Goal: Task Accomplishment & Management: Use online tool/utility

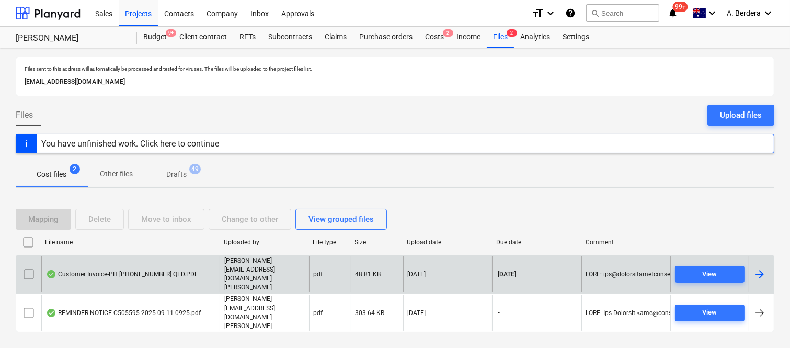
click at [199, 276] on div "Customer Invoice-PH [PHONE_NUMBER] QFD.PDF" at bounding box center [130, 274] width 178 height 36
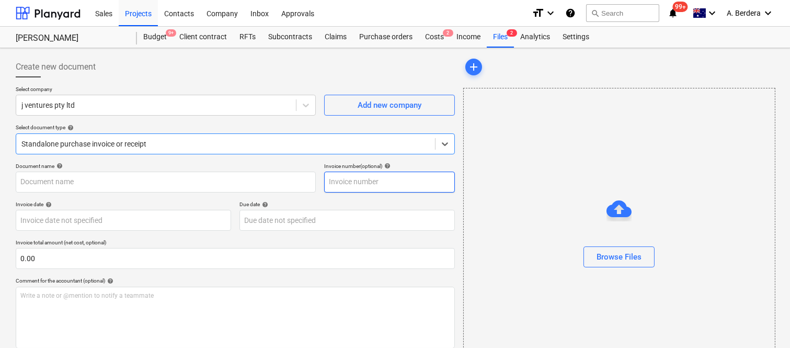
type input "6000192475"
type input "[DATE]"
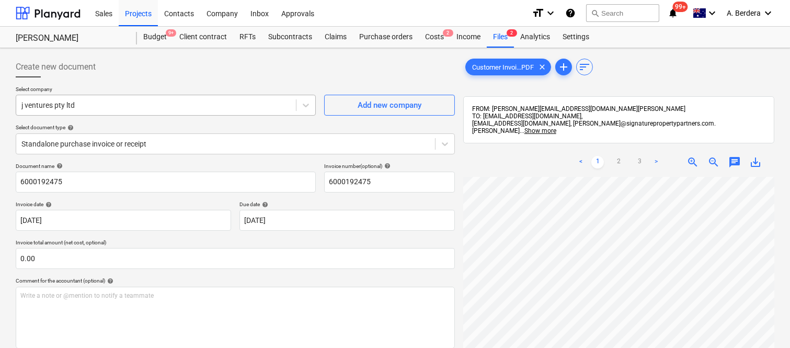
click at [215, 105] on div at bounding box center [155, 105] width 269 height 10
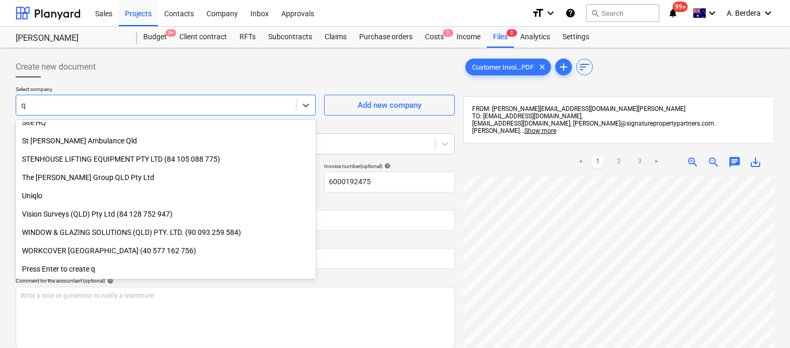
scroll to position [612, 0]
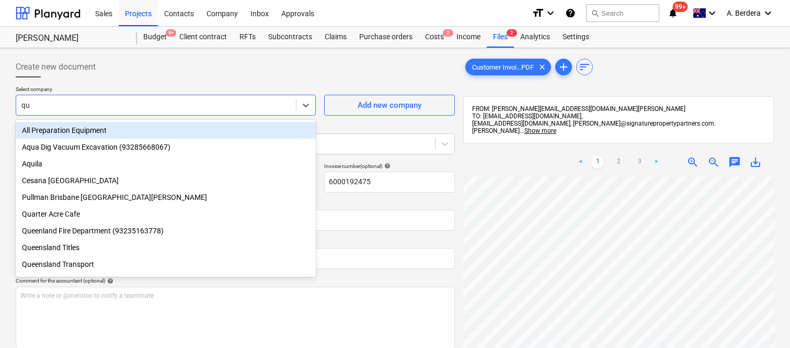
type input "que"
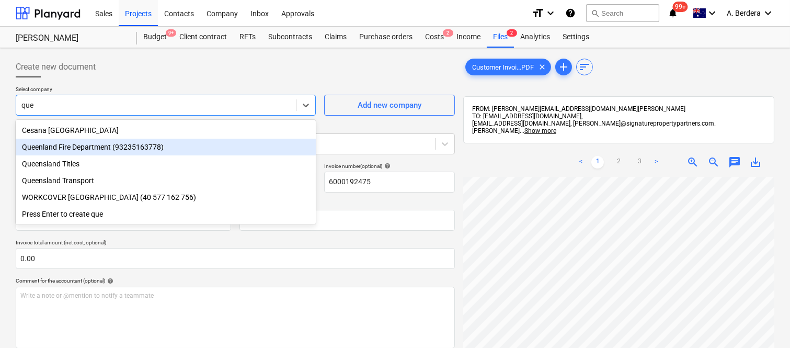
click at [122, 148] on div "Queenland Fire Department (93235163778)" at bounding box center [166, 147] width 300 height 17
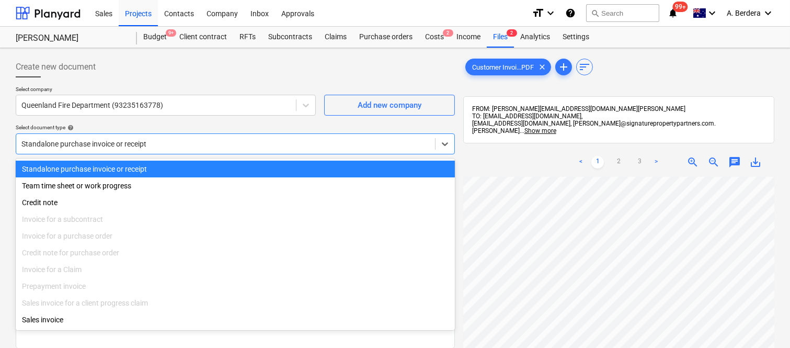
click at [234, 140] on div at bounding box center [225, 144] width 409 height 10
click at [237, 166] on div "Standalone purchase invoice or receipt" at bounding box center [235, 169] width 439 height 17
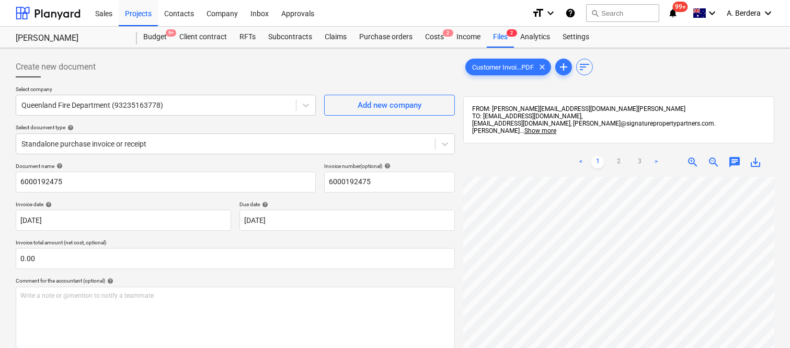
scroll to position [46, 58]
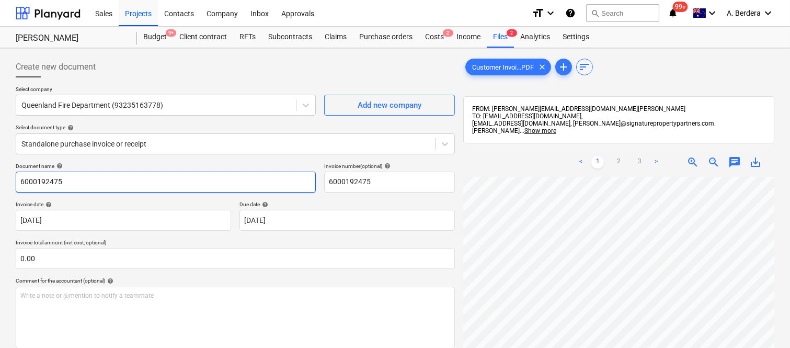
click at [17, 185] on input "6000192475" at bounding box center [166, 182] width 300 height 21
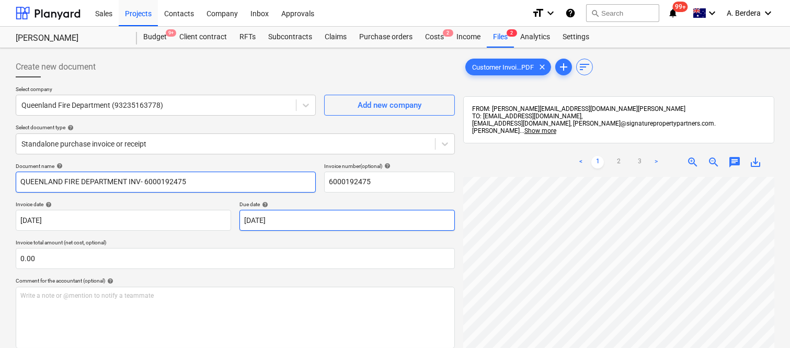
type input "QUEENLAND FIRE DEPARTMENT INV- 6000192475"
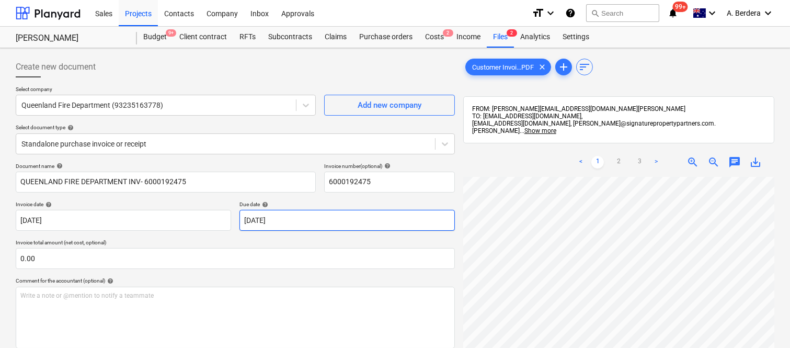
scroll to position [239, 0]
click at [713, 158] on span "zoom_out" at bounding box center [714, 162] width 13 height 13
drag, startPoint x: 790, startPoint y: 215, endPoint x: 788, endPoint y: 280, distance: 65.4
click at [788, 280] on div "Create new document Select company Queenland Fire Department (93235163778) Add …" at bounding box center [395, 276] width 790 height 456
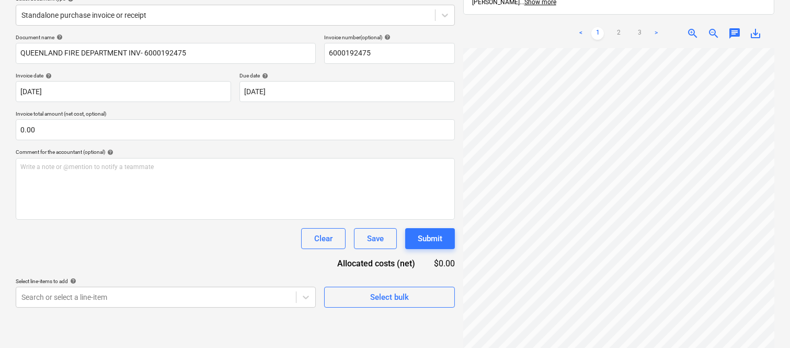
scroll to position [149, 0]
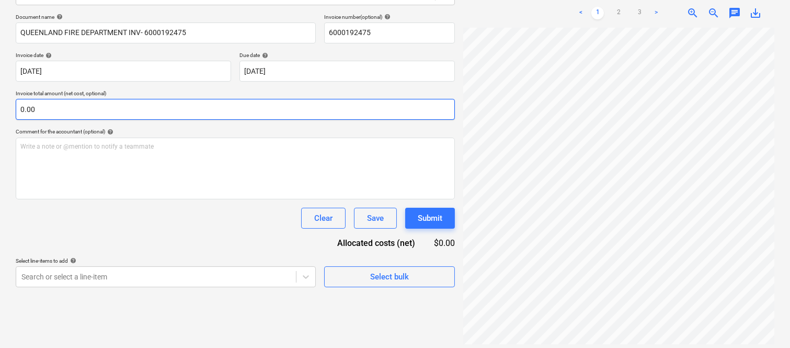
click at [87, 107] on input "0.00" at bounding box center [235, 109] width 439 height 21
paste input "641.81"
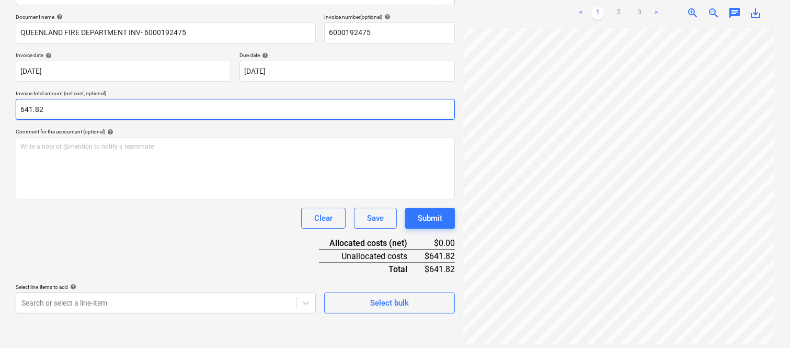
type input "641.82"
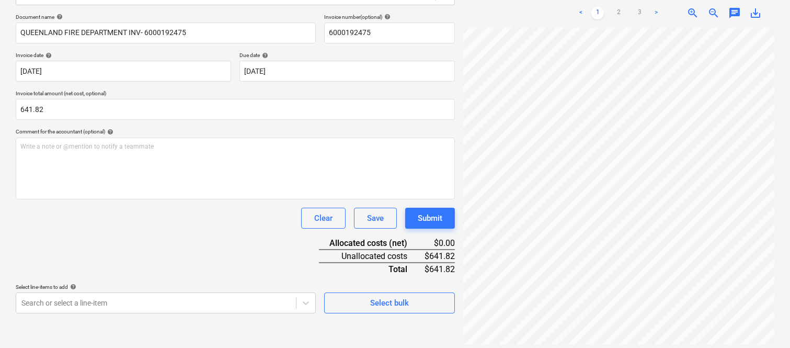
click at [134, 257] on div "Document name help QUEENLAND FIRE DEPARTMENT INV- 6000192475 Invoice number (op…" at bounding box center [235, 164] width 439 height 300
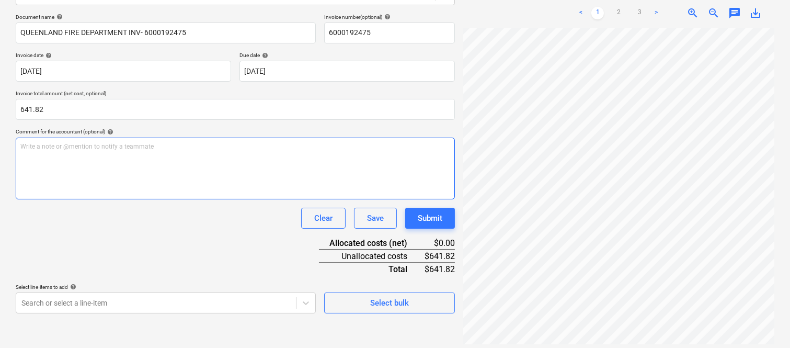
scroll to position [129, 0]
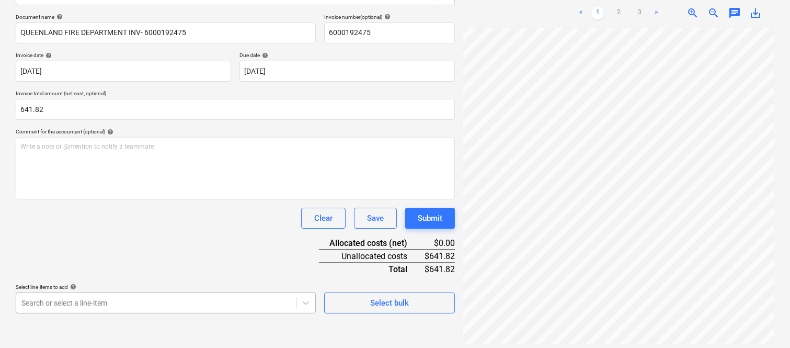
click at [236, 199] on body "Sales Projects Contacts Company Inbox Approvals format_size keyboard_arrow_down…" at bounding box center [395, 25] width 790 height 348
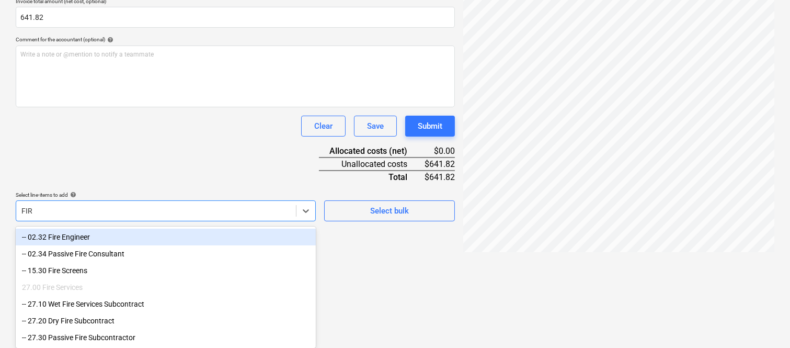
scroll to position [243, 0]
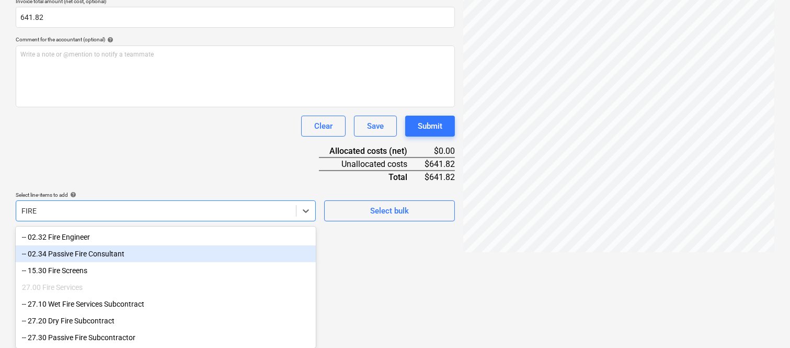
type input "FIRE"
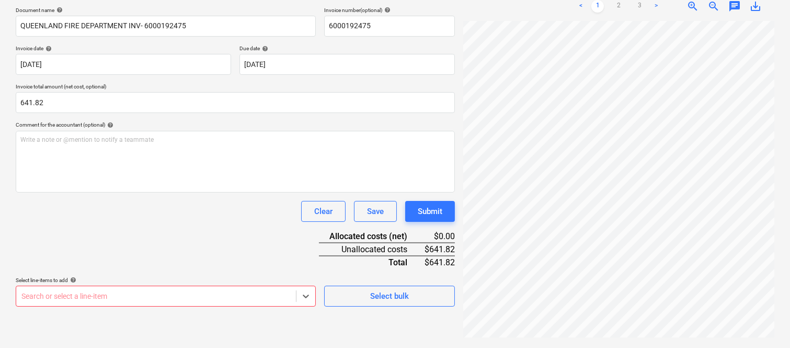
scroll to position [149, 0]
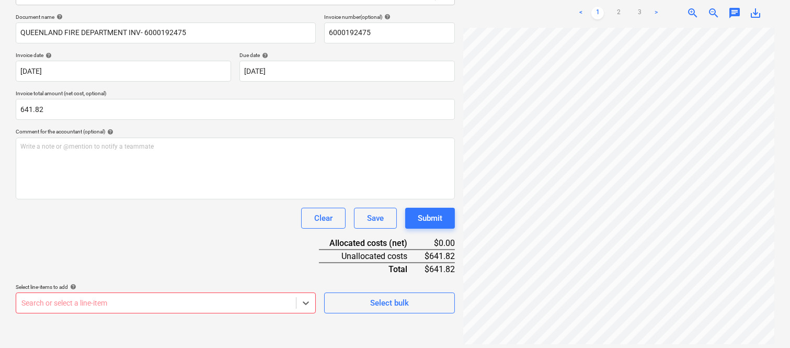
click at [118, 199] on body "Sales Projects Contacts Company Inbox Approvals format_size keyboard_arrow_down…" at bounding box center [395, 25] width 790 height 348
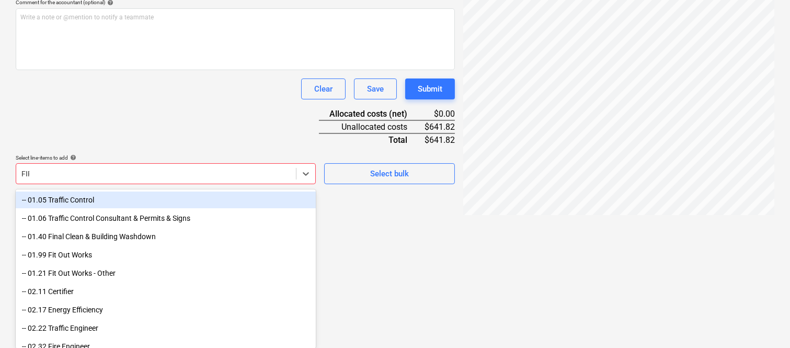
scroll to position [243, 0]
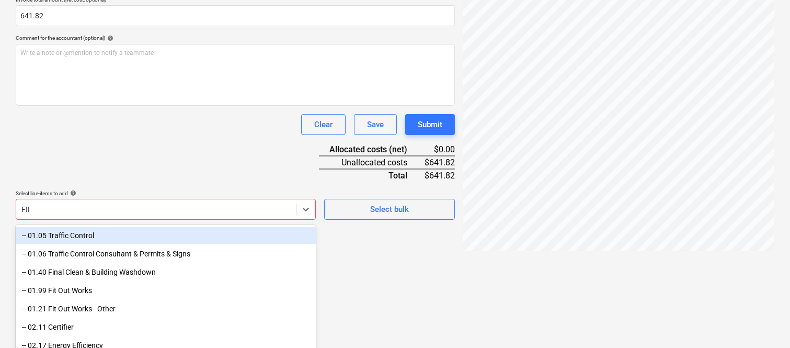
type input "FIRE"
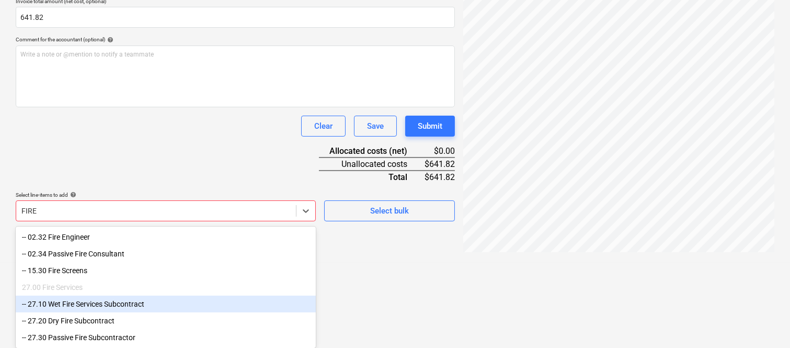
click at [114, 305] on div "-- 27.10 Wet Fire Services Subcontract" at bounding box center [166, 304] width 300 height 17
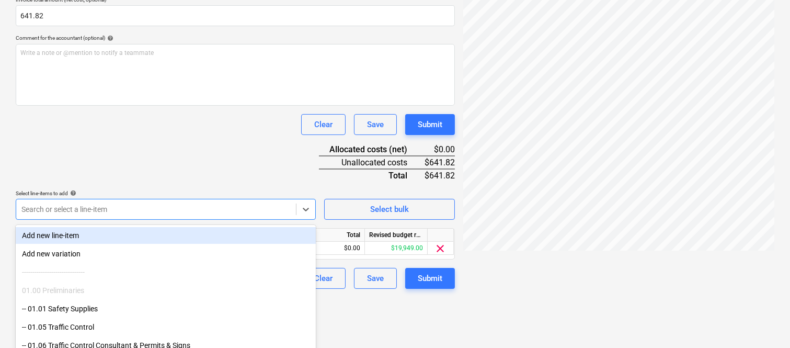
click at [121, 135] on div "Document name help QUEENLAND FIRE DEPARTMENT INV- 6000192475 Invoice number (op…" at bounding box center [235, 104] width 439 height 369
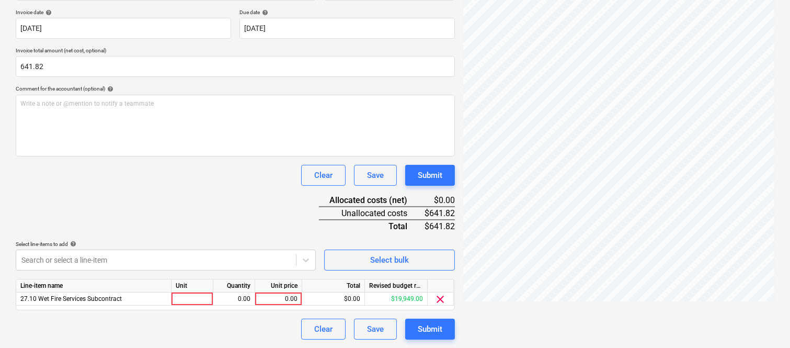
scroll to position [192, 0]
click at [191, 302] on div at bounding box center [193, 298] width 42 height 13
type input "INVOICE"
click at [231, 301] on div "0.00" at bounding box center [234, 298] width 33 height 13
type input "1"
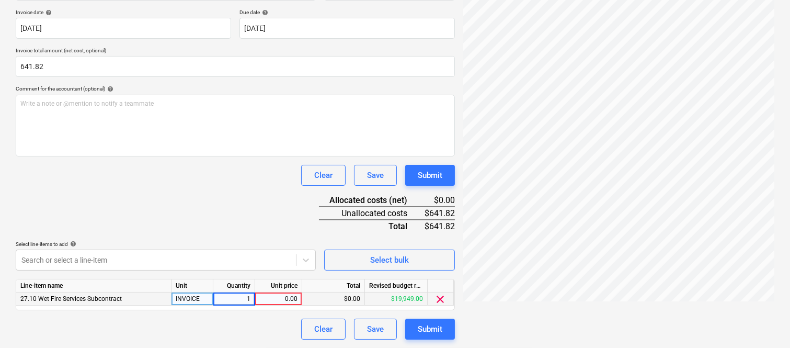
click at [276, 299] on div "0.00" at bounding box center [278, 298] width 38 height 13
type input "641.82"
click at [270, 325] on div "Clear Save Submit" at bounding box center [235, 329] width 439 height 21
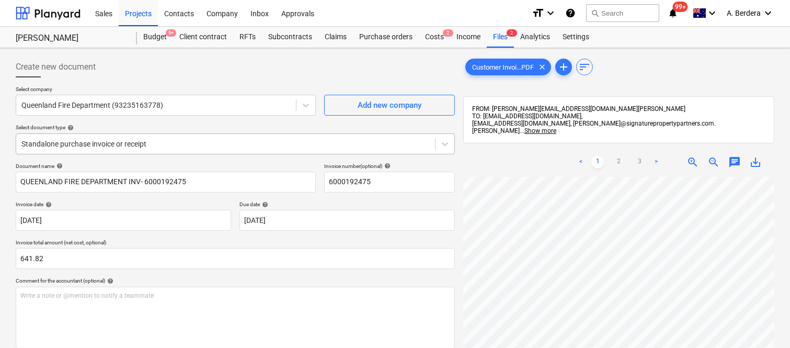
click at [202, 139] on div at bounding box center [225, 144] width 409 height 10
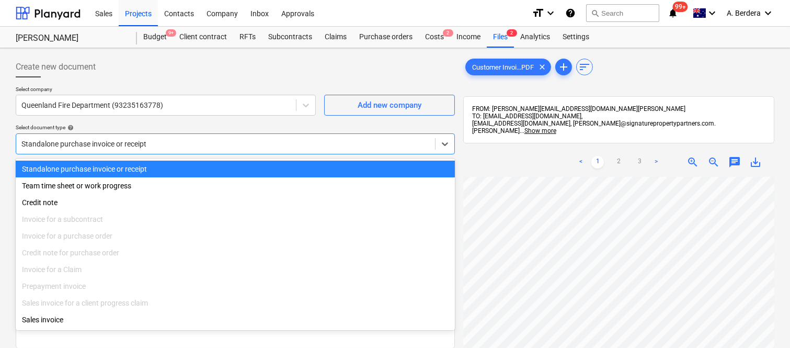
click at [214, 171] on div "Standalone purchase invoice or receipt" at bounding box center [235, 169] width 439 height 17
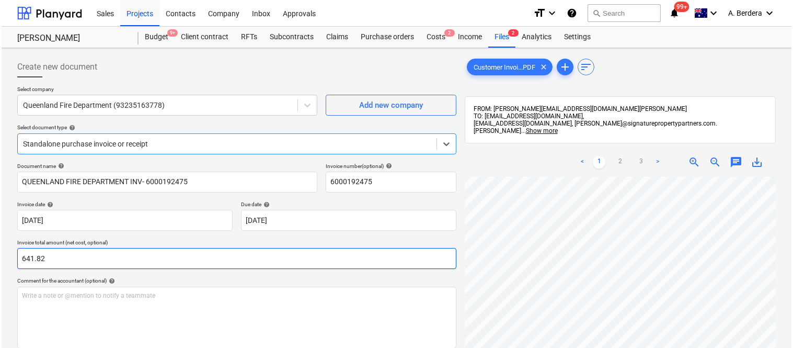
scroll to position [192, 0]
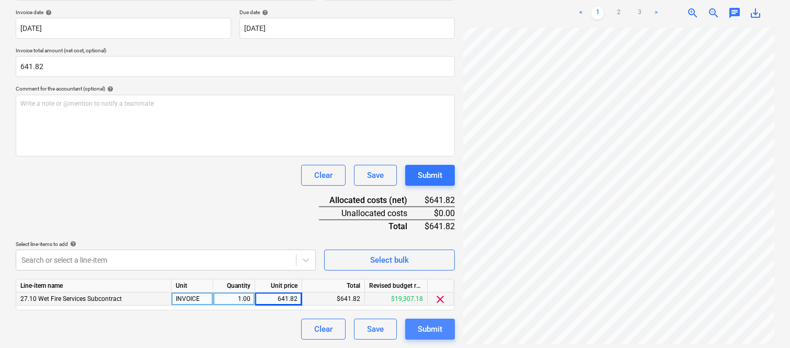
click at [444, 328] on button "Submit" at bounding box center [430, 329] width 50 height 21
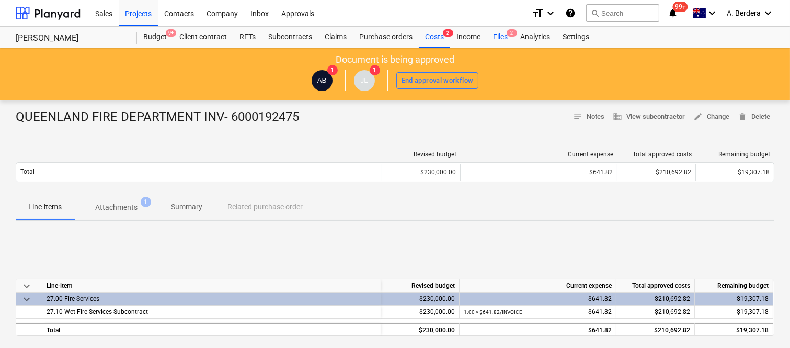
click at [503, 39] on div "Files 2" at bounding box center [500, 37] width 27 height 21
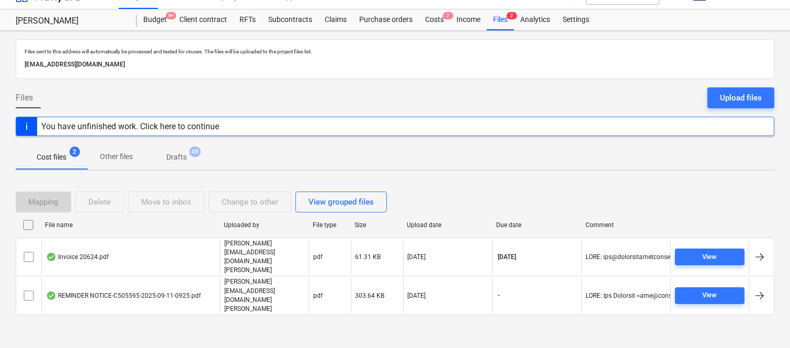
scroll to position [22, 0]
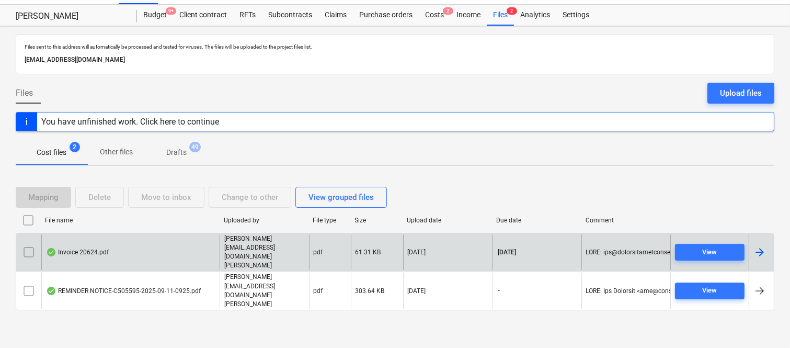
click at [180, 258] on div "Invoice 20624.pdf" at bounding box center [130, 252] width 178 height 36
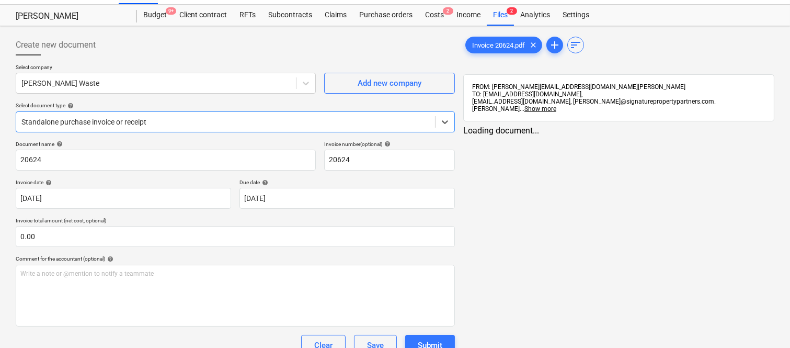
type input "20624"
type input "[DATE]"
click at [172, 122] on div at bounding box center [225, 122] width 409 height 10
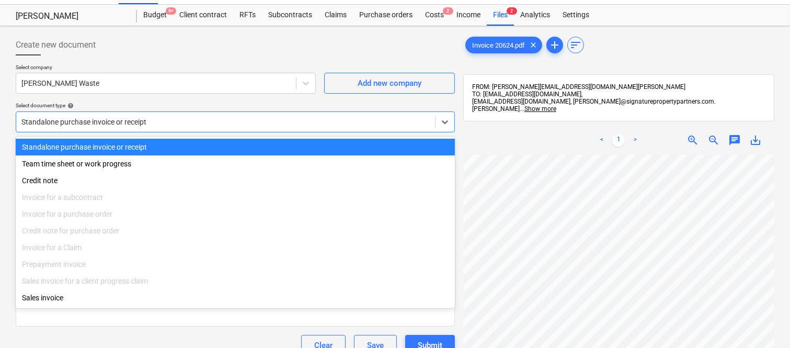
click at [191, 146] on div "Standalone purchase invoice or receipt" at bounding box center [235, 147] width 439 height 17
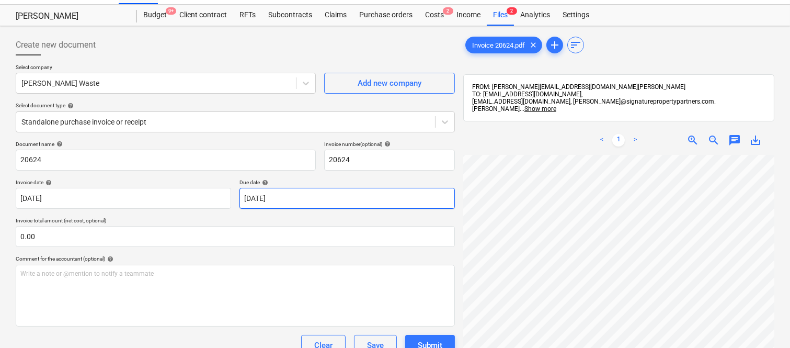
scroll to position [8, 5]
click at [692, 138] on span "zoom_in" at bounding box center [693, 140] width 13 height 13
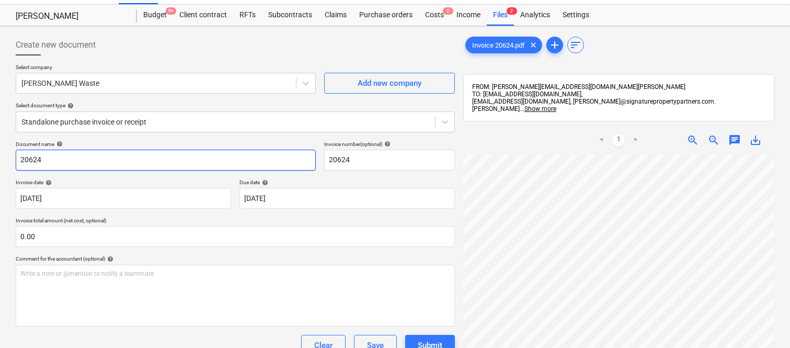
click at [16, 157] on input "20624" at bounding box center [166, 160] width 300 height 21
type input "SAUNDERS WASTE INV- 20624"
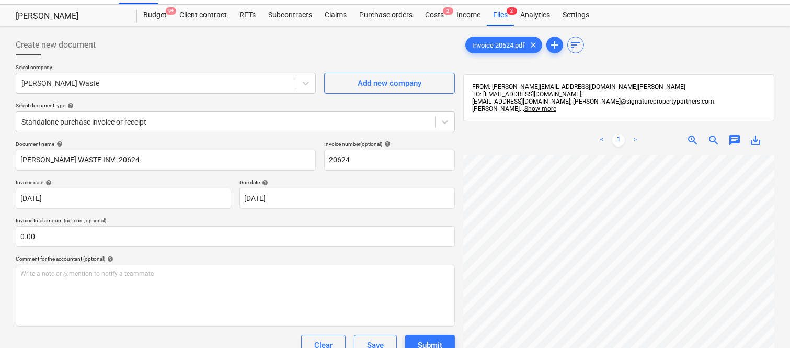
scroll to position [175, 83]
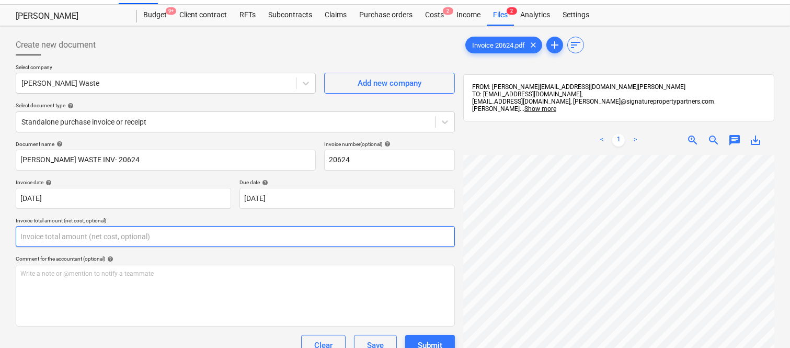
click at [137, 236] on input "text" at bounding box center [235, 236] width 439 height 21
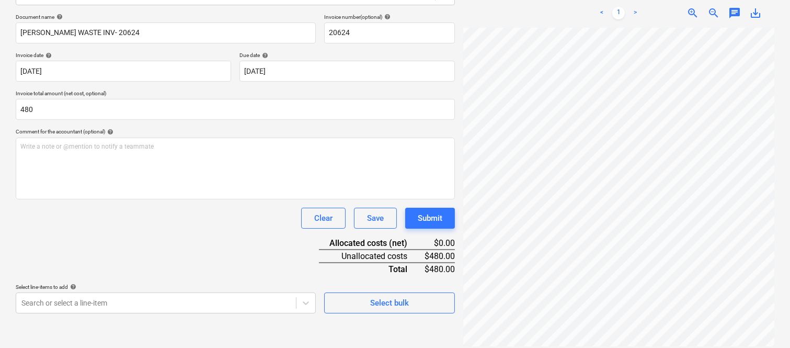
click at [117, 240] on div "Document name help SAUNDERS WASTE INV- 20624 Invoice number (optional) help 206…" at bounding box center [235, 164] width 439 height 300
type input "480.00"
click at [129, 199] on body "Sales Projects Contacts Company Inbox Approvals format_size keyboard_arrow_down…" at bounding box center [395, 25] width 790 height 348
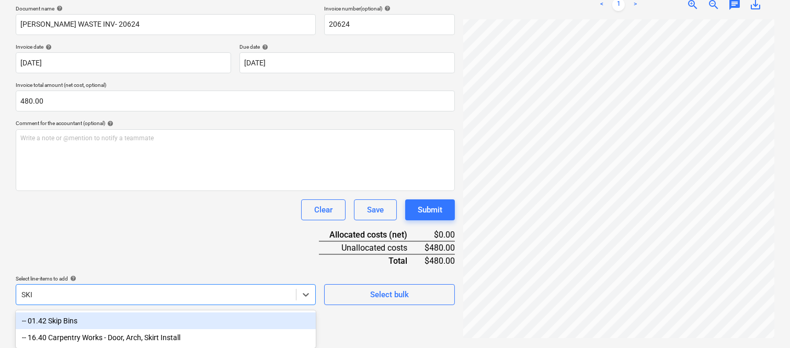
type input "SKIP"
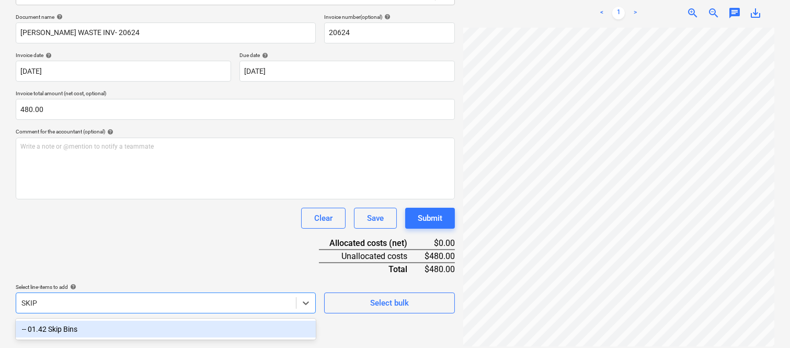
click at [111, 325] on div "-- 01.42 Skip Bins" at bounding box center [166, 329] width 300 height 17
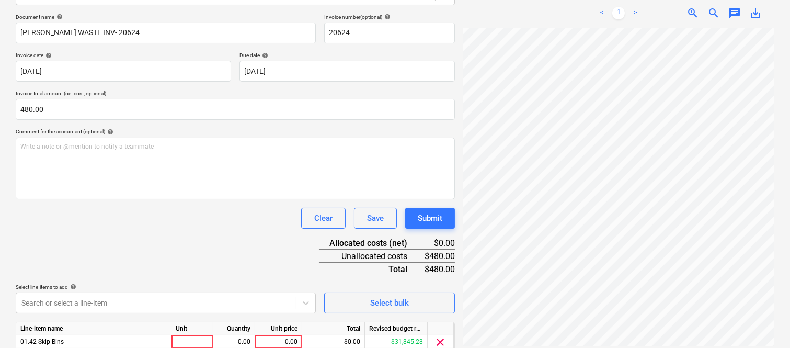
click at [119, 237] on div "Document name help SAUNDERS WASTE INV- 20624 Invoice number (optional) help 206…" at bounding box center [235, 198] width 439 height 369
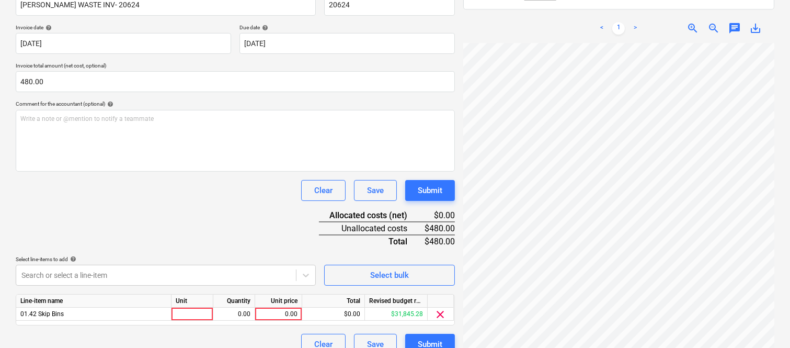
scroll to position [192, 0]
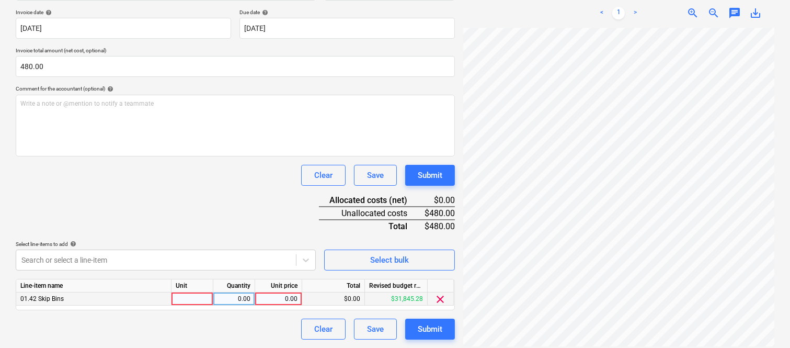
click at [191, 299] on div at bounding box center [193, 298] width 42 height 13
type input "INVOICE"
click at [229, 299] on div "0.00" at bounding box center [234, 298] width 33 height 13
type input "1"
click at [274, 299] on div "0.00" at bounding box center [278, 298] width 38 height 13
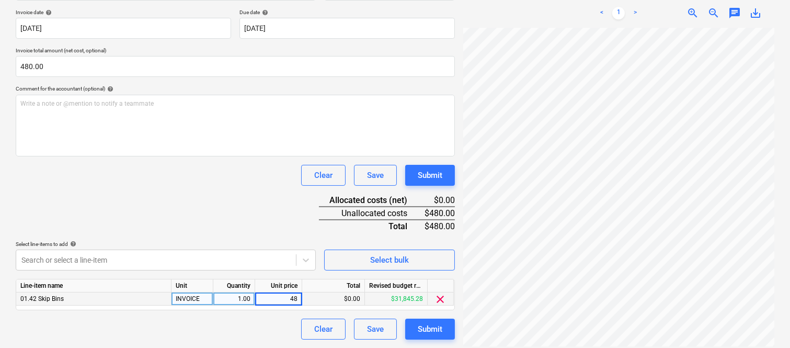
type input "480"
click at [258, 332] on div "Clear Save Submit" at bounding box center [235, 329] width 439 height 21
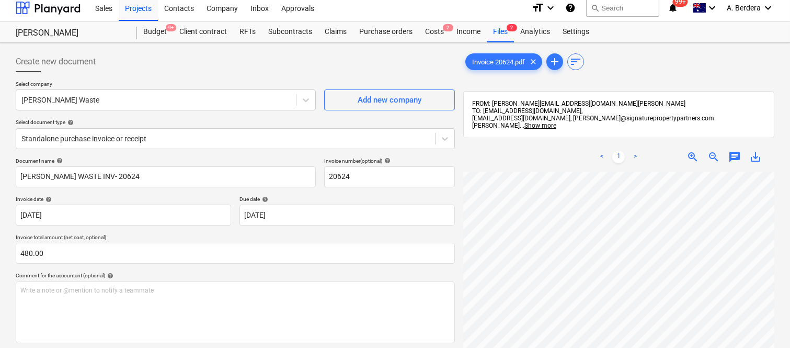
scroll to position [0, 0]
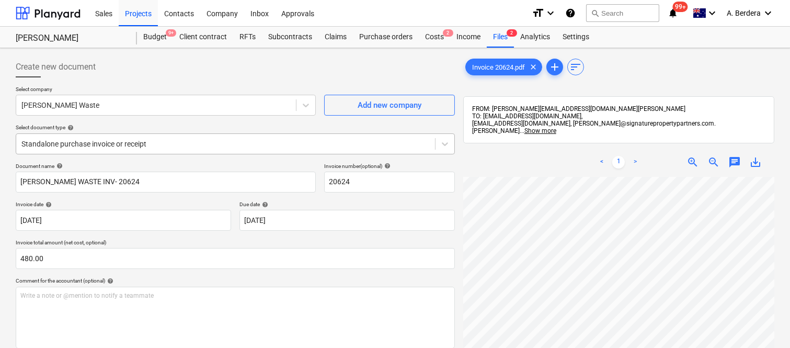
click at [183, 137] on div "Standalone purchase invoice or receipt" at bounding box center [225, 144] width 419 height 15
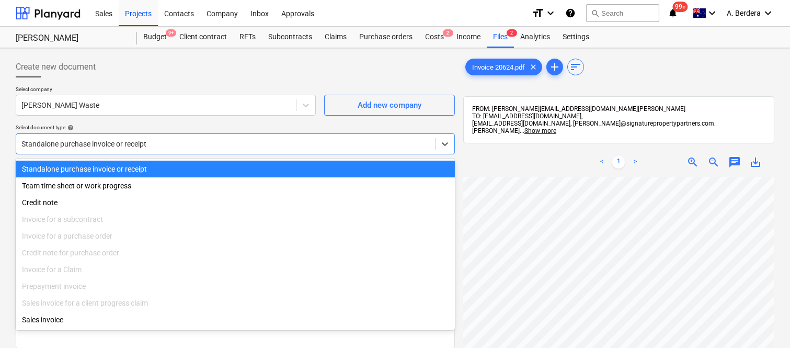
click at [197, 166] on div "Standalone purchase invoice or receipt" at bounding box center [235, 169] width 439 height 17
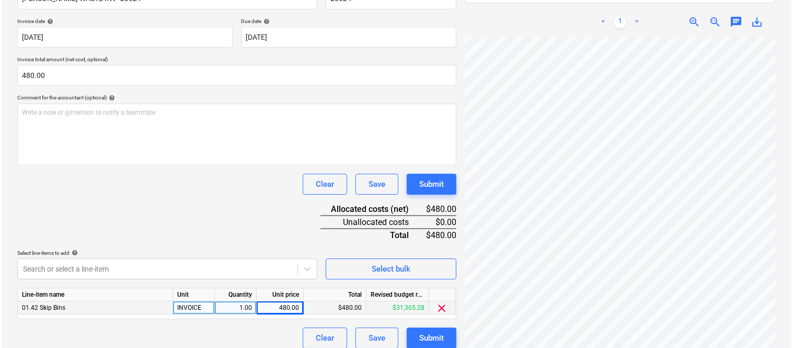
scroll to position [192, 0]
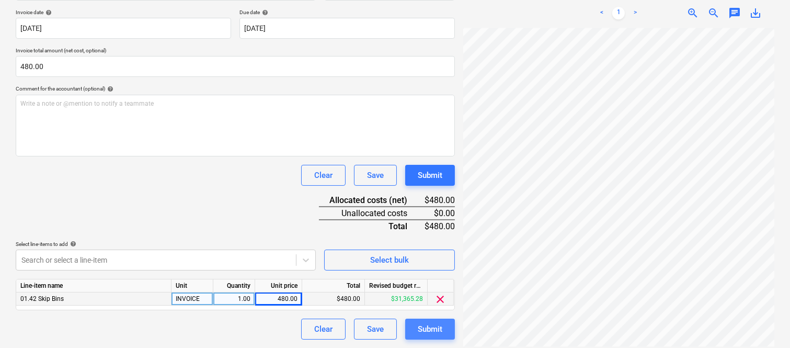
click at [442, 333] on div "Submit" at bounding box center [430, 329] width 25 height 14
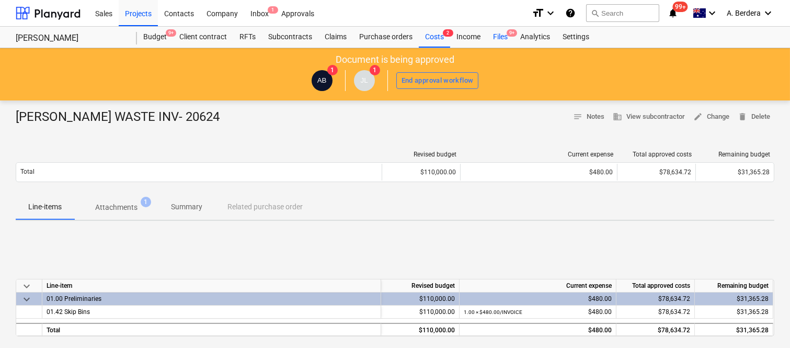
click at [492, 38] on div "Files 9+" at bounding box center [500, 37] width 27 height 21
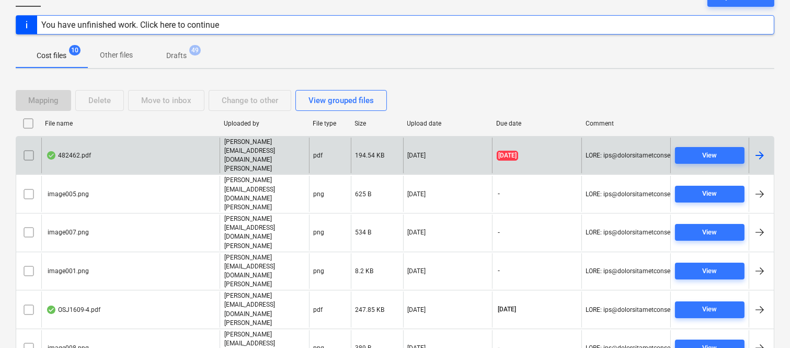
scroll to position [139, 0]
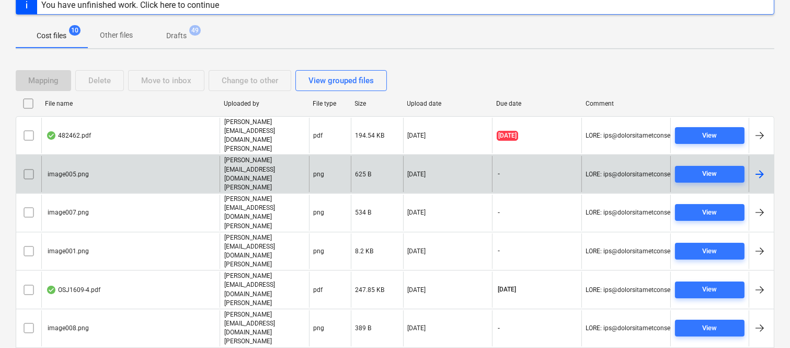
click at [28, 166] on input "checkbox" at bounding box center [28, 174] width 17 height 17
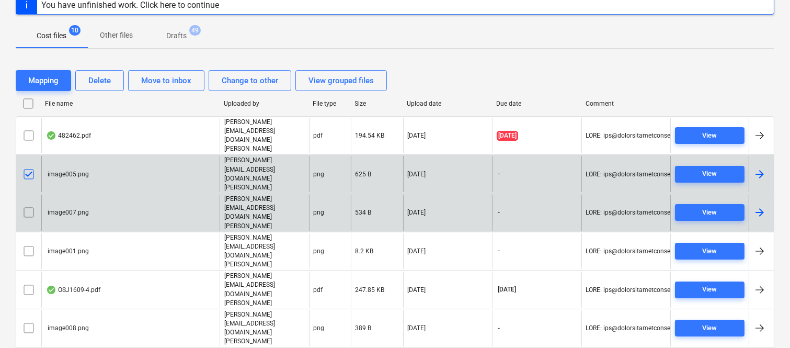
click at [24, 204] on input "checkbox" at bounding box center [28, 212] width 17 height 17
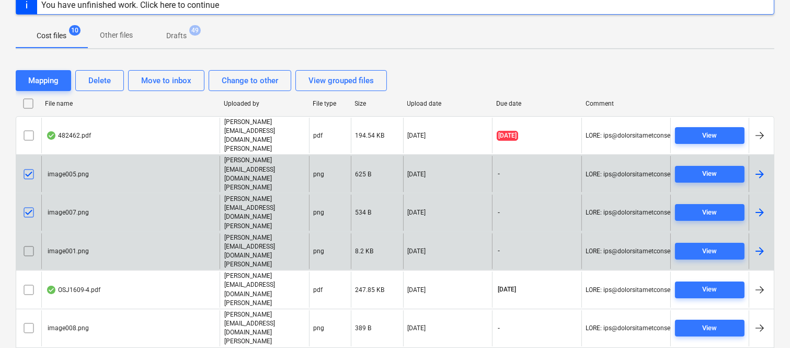
click at [29, 243] on input "checkbox" at bounding box center [28, 251] width 17 height 17
click at [22, 320] on input "checkbox" at bounding box center [28, 328] width 17 height 17
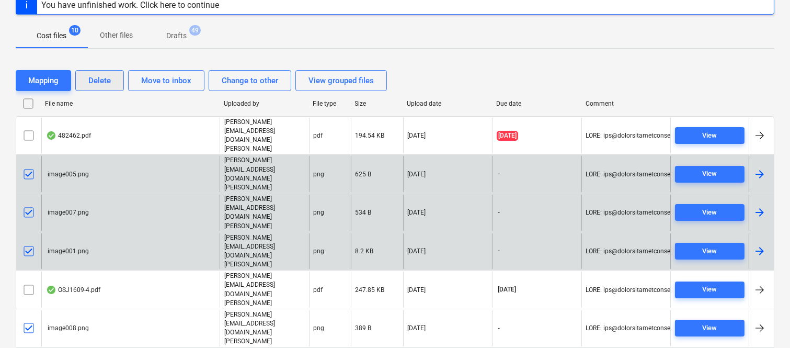
click at [102, 81] on div "Delete" at bounding box center [99, 81] width 22 height 14
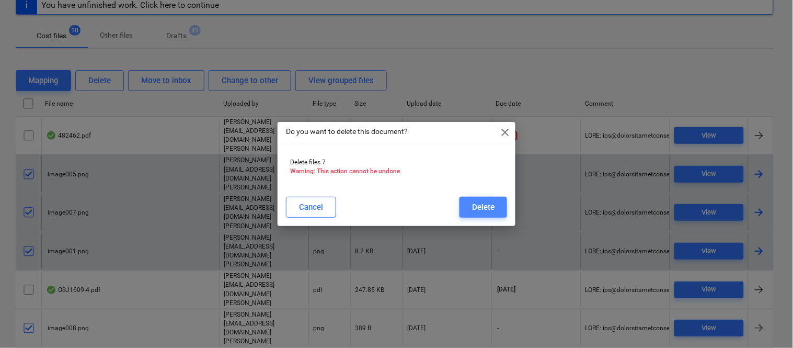
click at [472, 207] on div "Delete" at bounding box center [483, 207] width 22 height 14
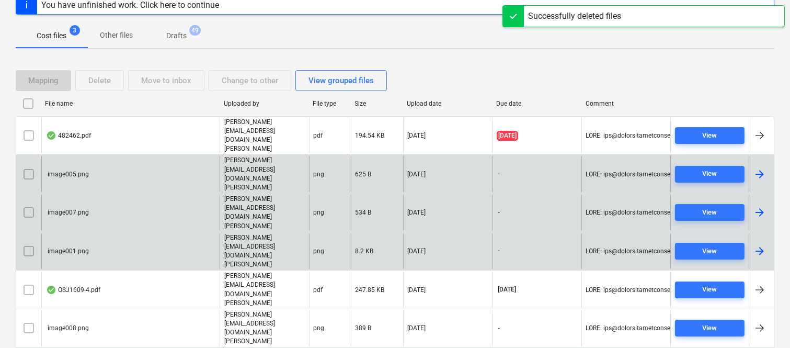
scroll to position [22, 0]
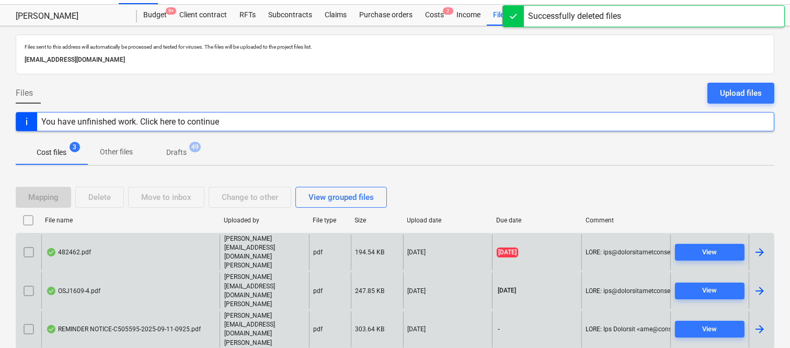
click at [171, 252] on div "482462.pdf" at bounding box center [130, 252] width 178 height 36
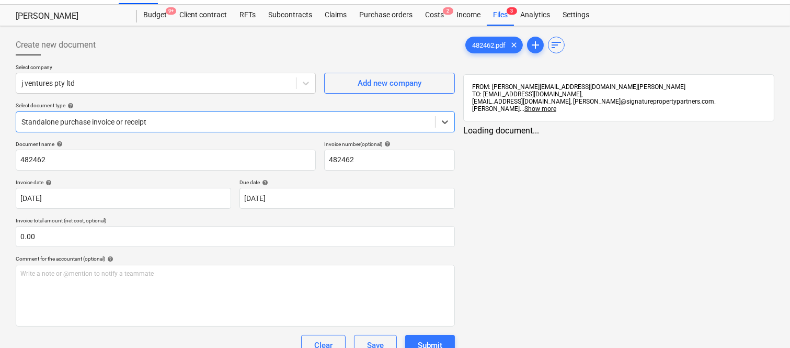
type input "482462"
type input "[DATE]"
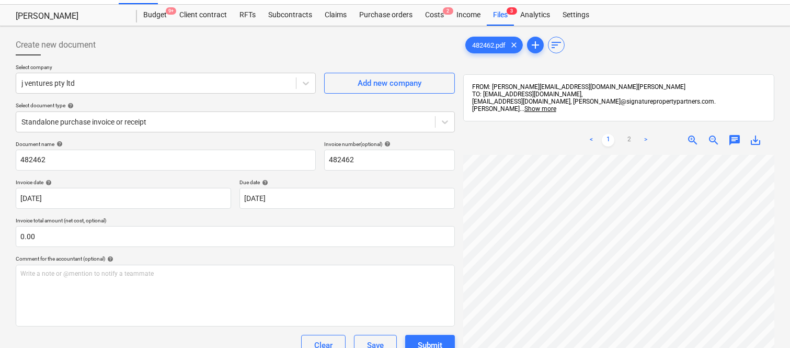
scroll to position [0, 94]
click at [119, 89] on div "j ventures pty ltd" at bounding box center [156, 83] width 280 height 15
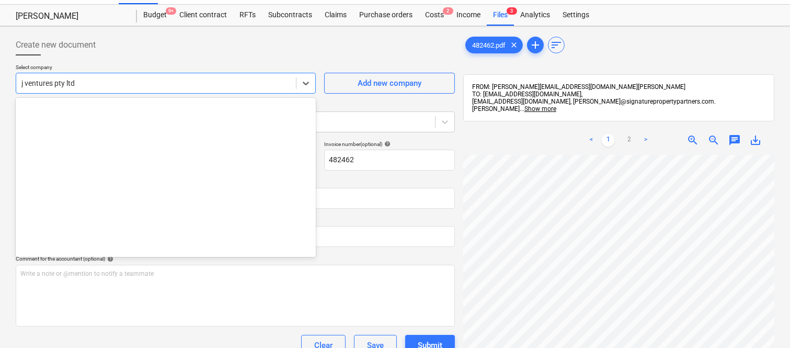
scroll to position [4870, 0]
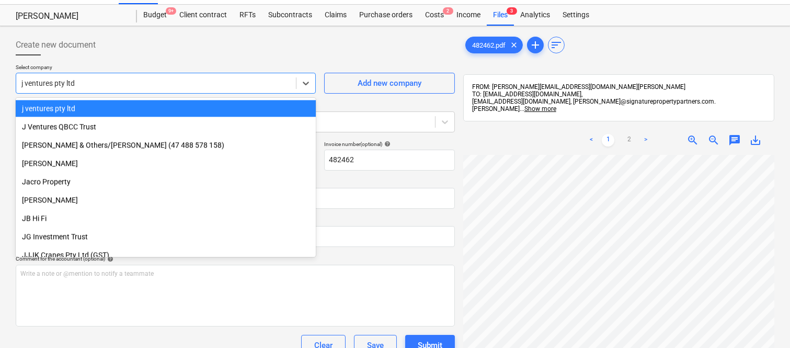
type input "e"
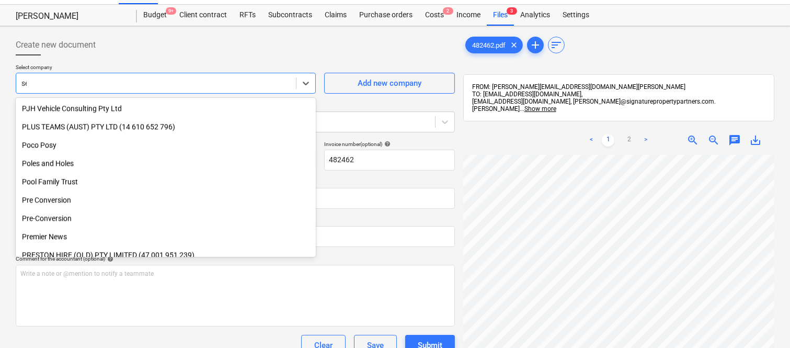
scroll to position [557, 0]
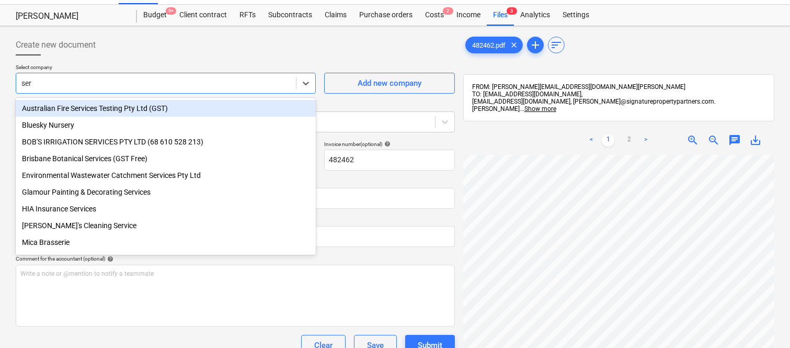
type input "seri"
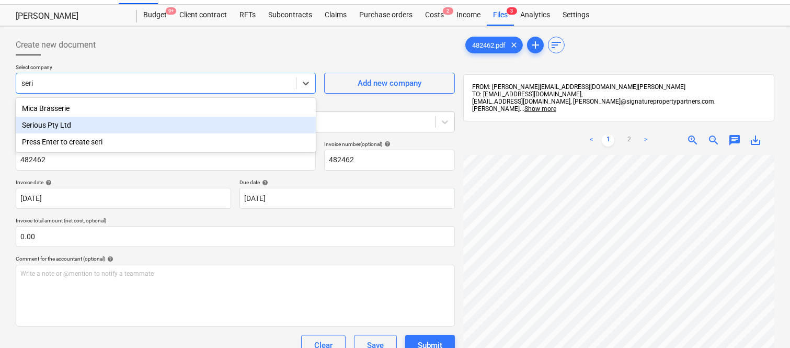
click at [76, 122] on div "Serious Pty Ltd" at bounding box center [166, 125] width 300 height 17
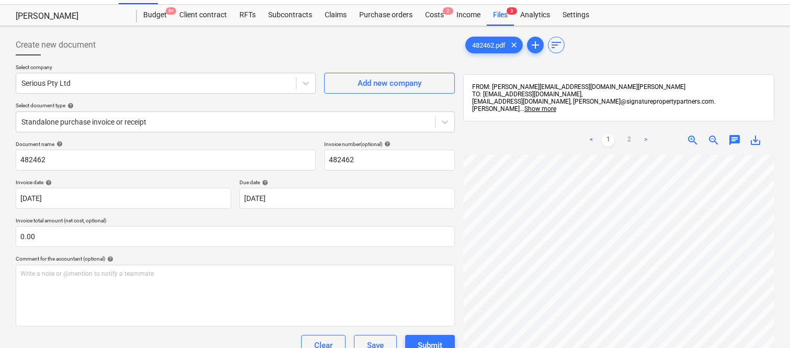
scroll to position [0, 92]
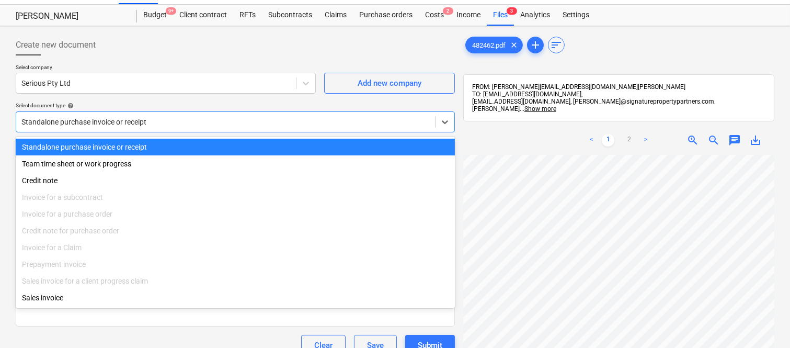
click at [217, 121] on div at bounding box center [225, 122] width 409 height 10
click at [223, 146] on div "Standalone purchase invoice or receipt" at bounding box center [235, 147] width 439 height 17
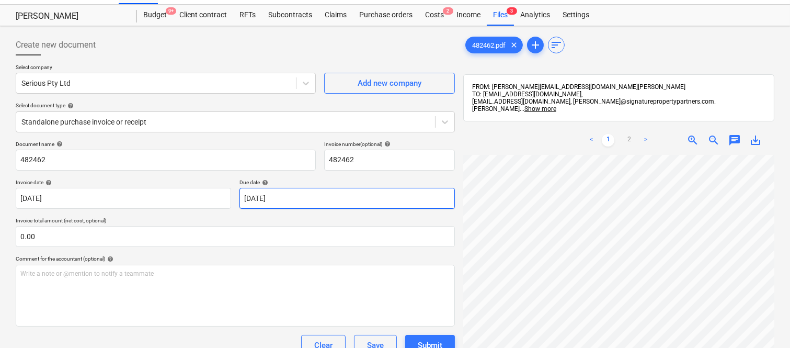
scroll to position [60, 94]
click at [689, 134] on span "zoom_in" at bounding box center [693, 140] width 13 height 13
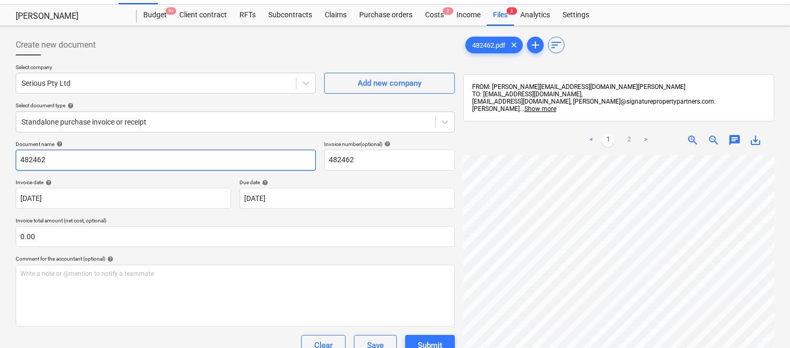
click at [16, 158] on input "482462" at bounding box center [166, 160] width 300 height 21
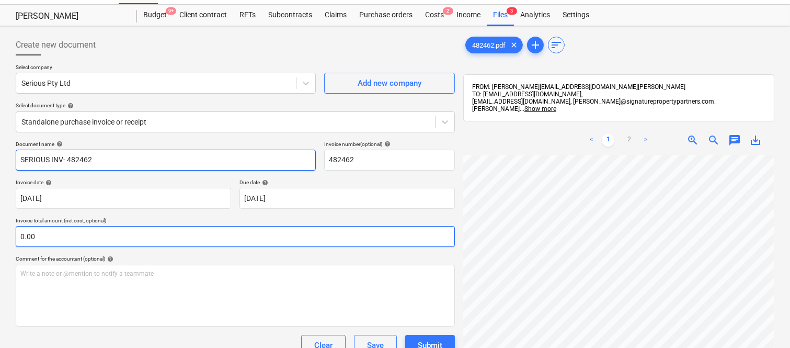
type input "SERIOUS INV- 482462"
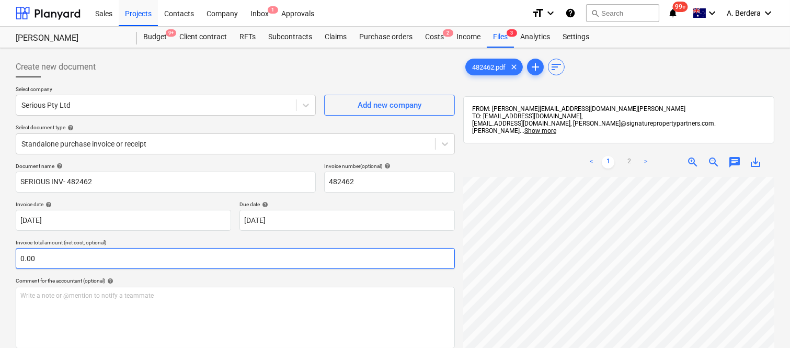
scroll to position [20, 119]
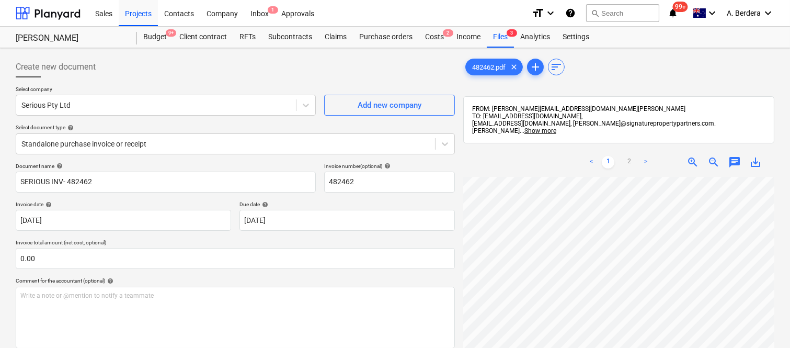
click at [710, 156] on span "zoom_out" at bounding box center [714, 162] width 13 height 13
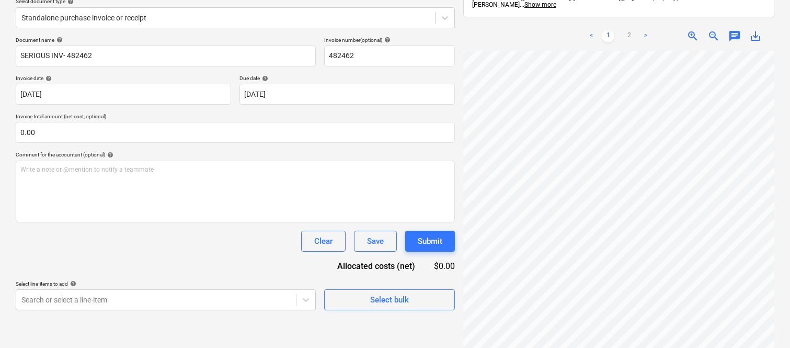
scroll to position [149, 0]
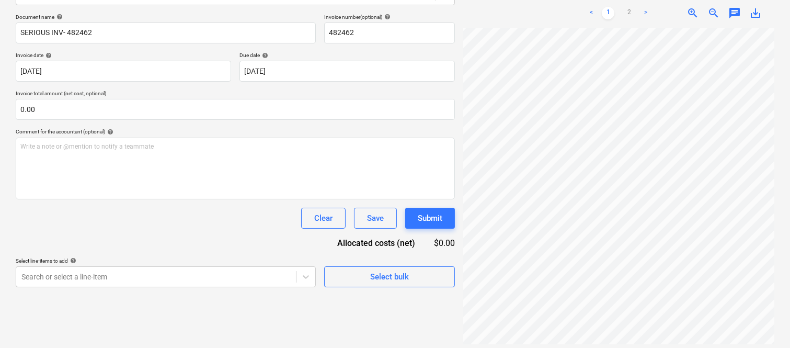
click at [693, 7] on span "zoom_in" at bounding box center [693, 13] width 13 height 13
click at [344, 68] on body "Sales Projects Contacts Company Inbox 1 Approvals format_size keyboard_arrow_do…" at bounding box center [395, 25] width 790 height 348
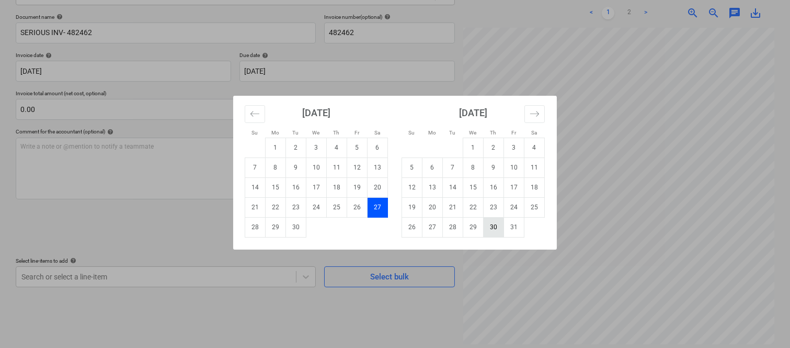
click at [492, 230] on td "30" at bounding box center [494, 227] width 20 height 20
type input "[DATE]"
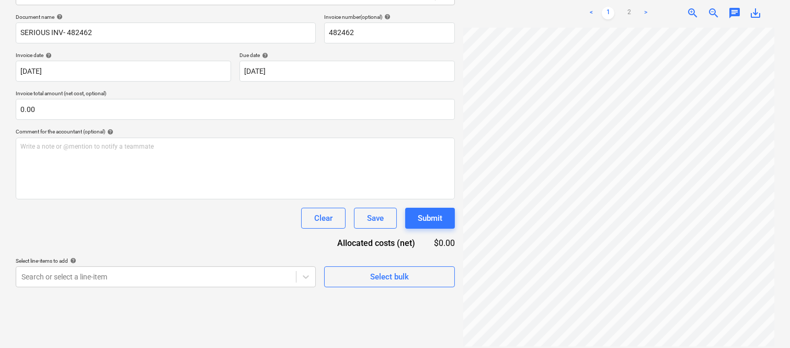
scroll to position [250, 174]
click at [630, 7] on link "2" at bounding box center [629, 13] width 13 height 13
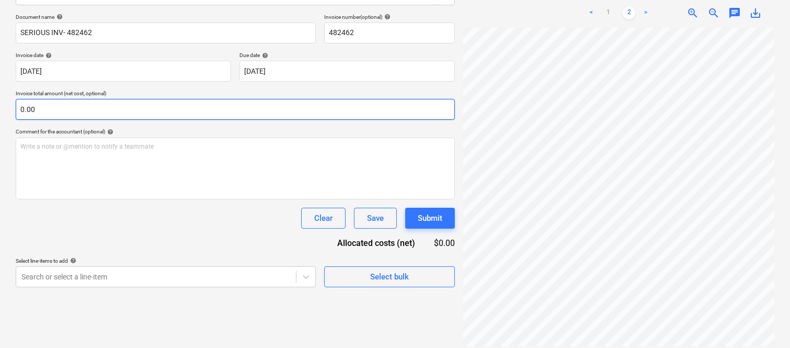
click at [158, 106] on input "0.00" at bounding box center [235, 109] width 439 height 21
paste input "1,154.56"
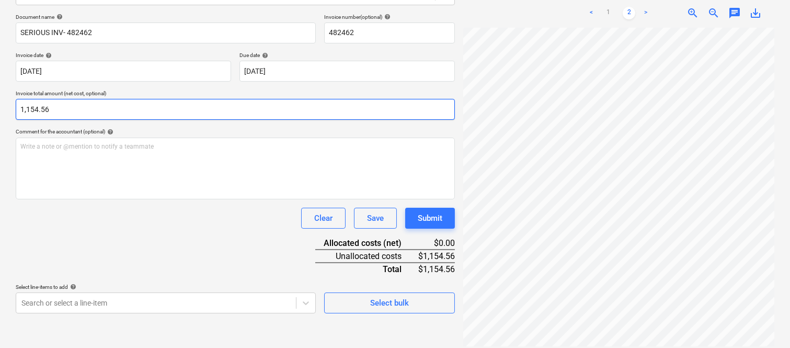
type input "1,154.56"
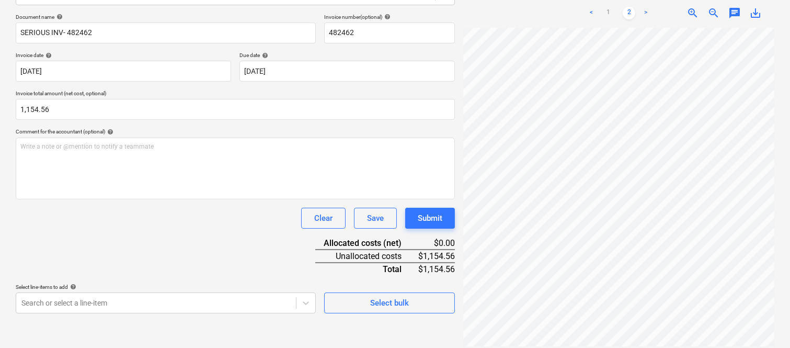
click at [159, 217] on div "Clear Save Submit" at bounding box center [235, 218] width 439 height 21
click at [199, 199] on body "Sales Projects Contacts Company Inbox 1 Approvals format_size keyboard_arrow_do…" at bounding box center [395, 25] width 790 height 348
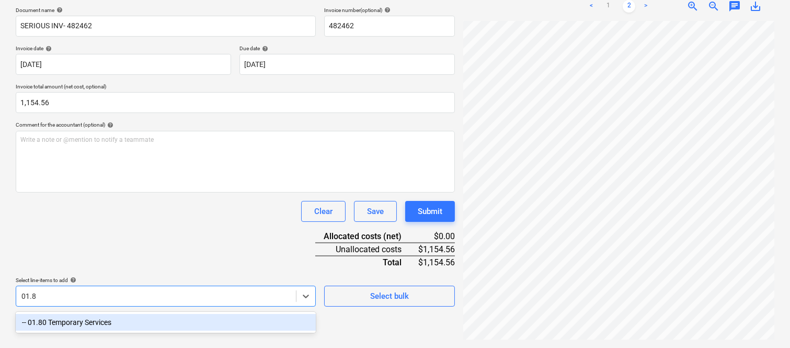
scroll to position [149, 0]
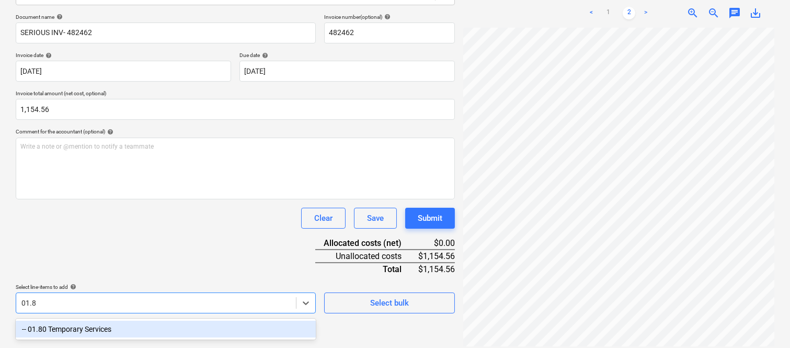
type input "01.80"
click at [145, 321] on div "-- 01.80 Temporary Services" at bounding box center [166, 329] width 300 height 17
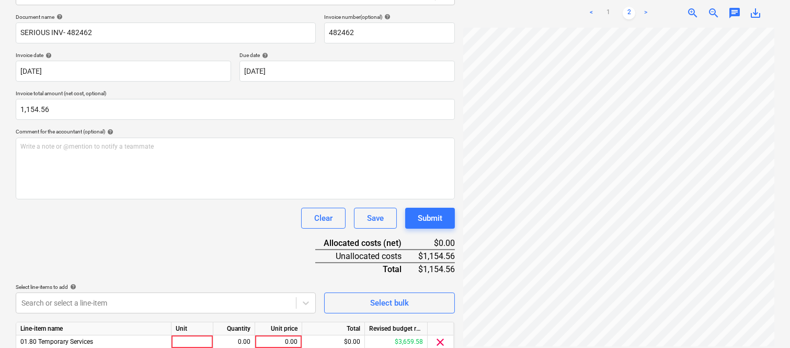
click at [124, 246] on div "Document name help SERIOUS INV- 482462 Invoice number (optional) help 482462 In…" at bounding box center [235, 198] width 439 height 369
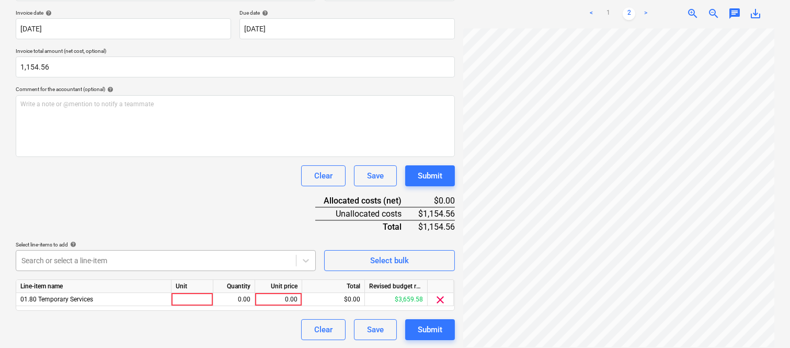
scroll to position [192, 0]
click at [200, 301] on div at bounding box center [193, 298] width 42 height 13
type input "INVOICE"
click at [243, 299] on div "0.00" at bounding box center [234, 298] width 33 height 13
type input "1"
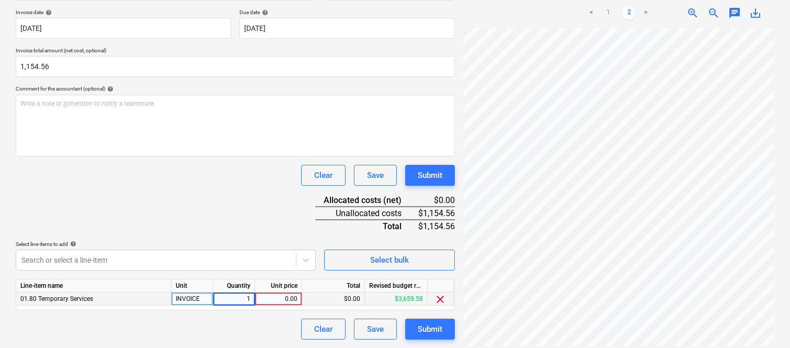
click at [265, 300] on div "0.00" at bounding box center [278, 298] width 38 height 13
type input "1,154.56"
click at [267, 337] on div "Clear Save Submit" at bounding box center [235, 329] width 439 height 21
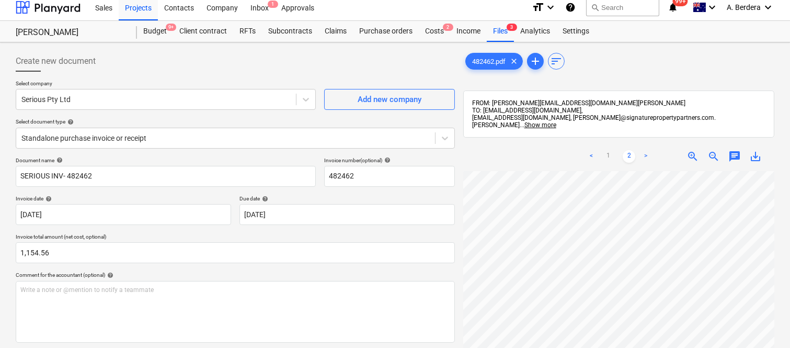
scroll to position [0, 0]
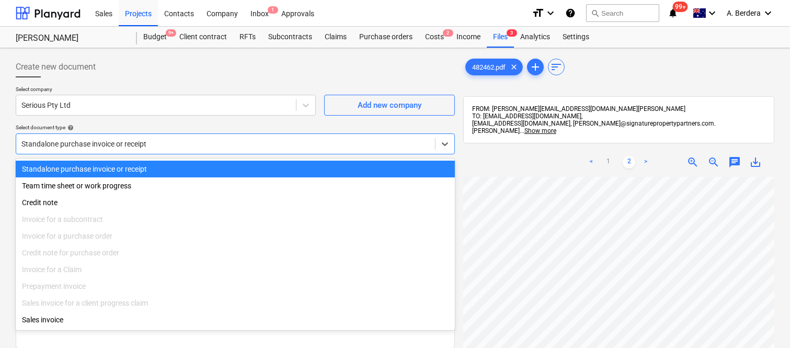
click at [181, 142] on div at bounding box center [225, 144] width 409 height 10
click at [188, 166] on div "Standalone purchase invoice or receipt" at bounding box center [235, 169] width 439 height 17
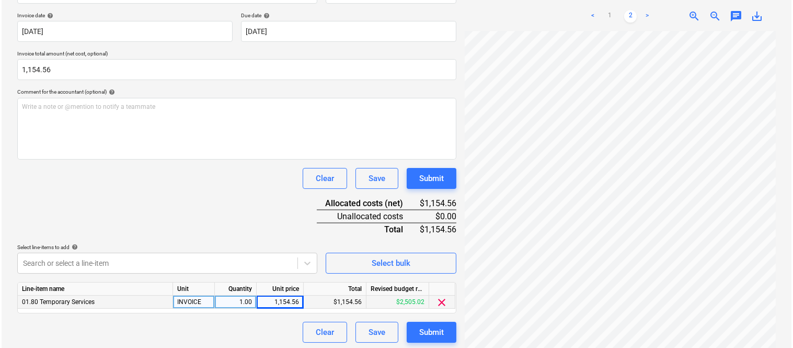
scroll to position [192, 0]
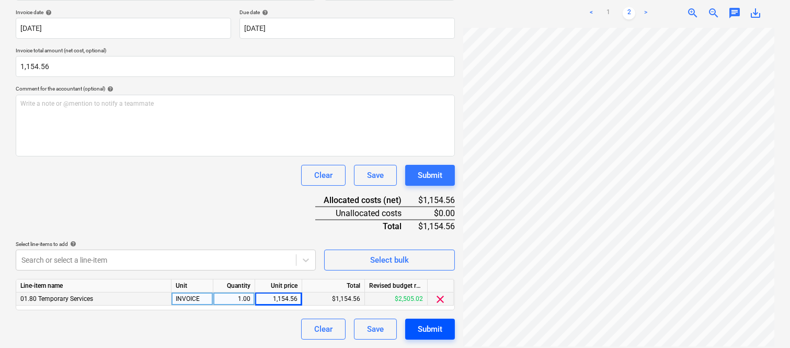
click at [440, 330] on div "Submit" at bounding box center [430, 329] width 25 height 14
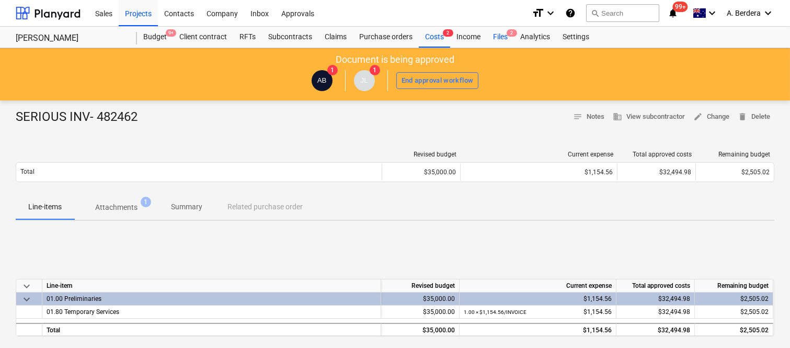
click at [506, 39] on div "Files 2" at bounding box center [500, 37] width 27 height 21
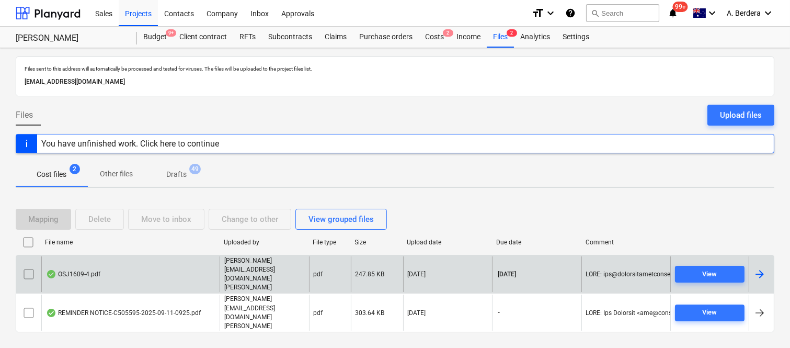
click at [178, 285] on div "OSJ1609-4.pdf" at bounding box center [130, 274] width 178 height 36
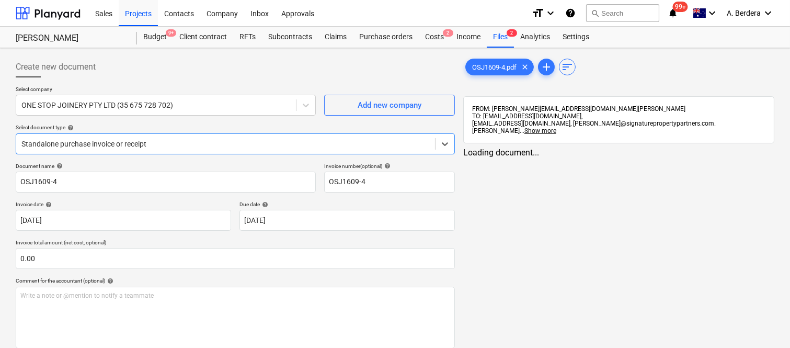
type input "OSJ1609-4"
type input "[DATE]"
click at [205, 142] on div at bounding box center [225, 144] width 409 height 10
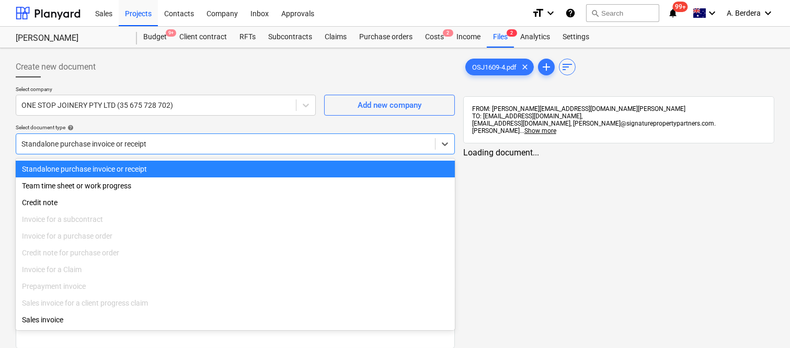
click at [200, 165] on div "Standalone purchase invoice or receipt" at bounding box center [235, 169] width 439 height 17
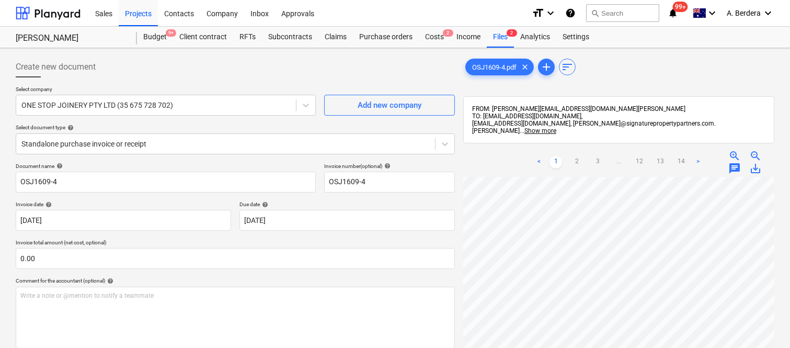
scroll to position [49, 154]
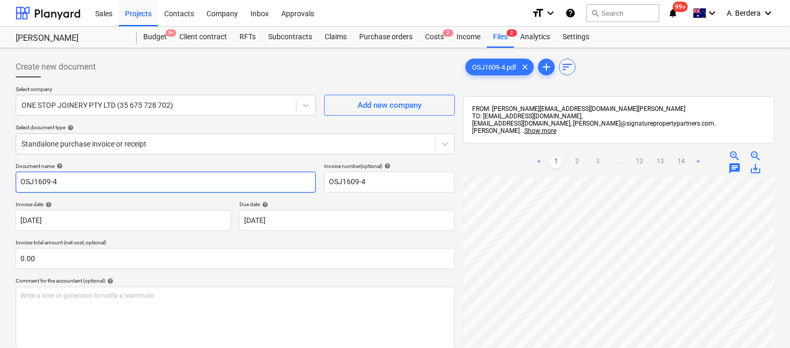
click at [19, 180] on input "OSJ1609-4" at bounding box center [166, 182] width 300 height 21
click at [34, 179] on input "ONE JOINERYOSJ1609-4" at bounding box center [166, 182] width 300 height 21
click at [84, 179] on input "ONE STOP JOINERYOSJ1609-4" at bounding box center [166, 182] width 300 height 21
click at [85, 180] on input "ONE STOP JOINERYOSJ1609-4" at bounding box center [166, 182] width 300 height 21
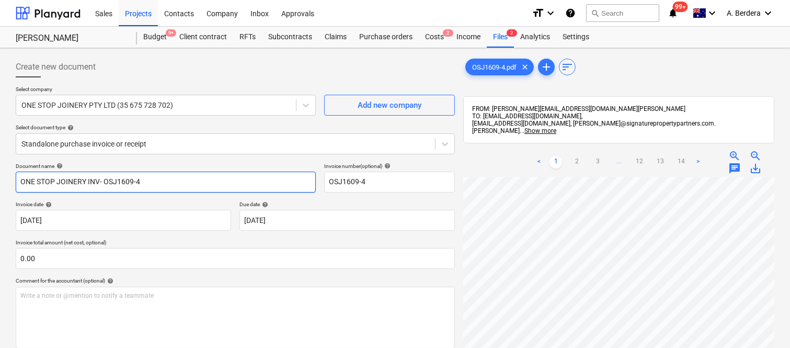
type input "ONE STOP JOINERY INV- OSJ1609-4"
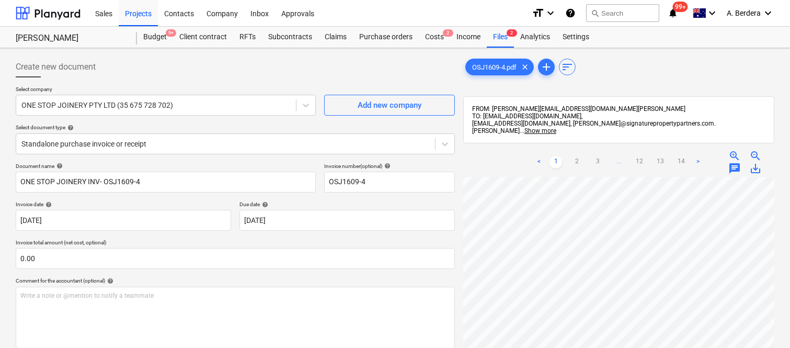
scroll to position [255, 161]
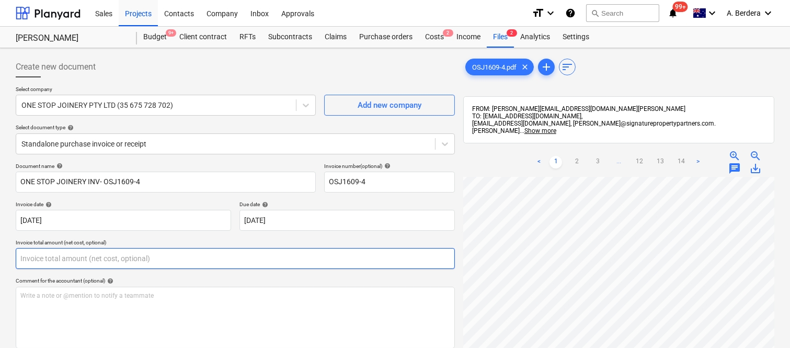
click at [100, 252] on input "text" at bounding box center [235, 258] width 439 height 21
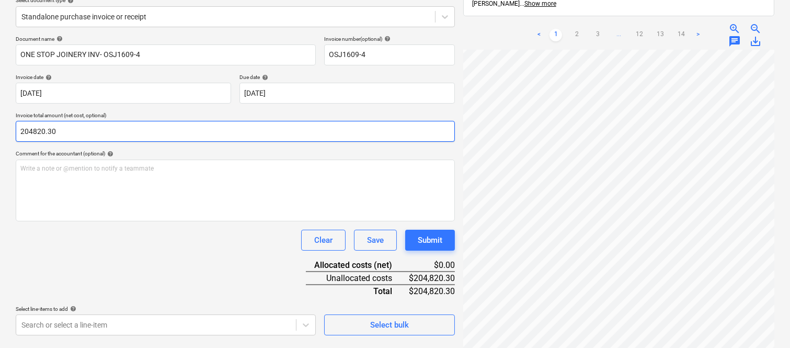
scroll to position [149, 0]
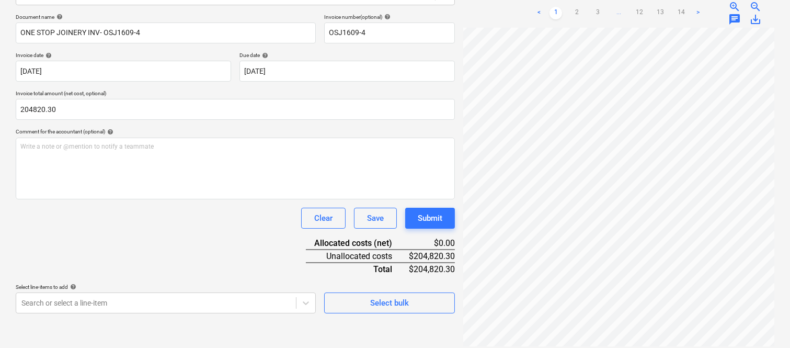
type input "204,820.30"
click at [178, 245] on div "Document name help ONE STOP JOINERY INV- OSJ1609-4 Invoice number (optional) he…" at bounding box center [235, 164] width 439 height 300
click at [180, 199] on body "Sales Projects Contacts Company Inbox Approvals format_size keyboard_arrow_down…" at bounding box center [395, 25] width 790 height 348
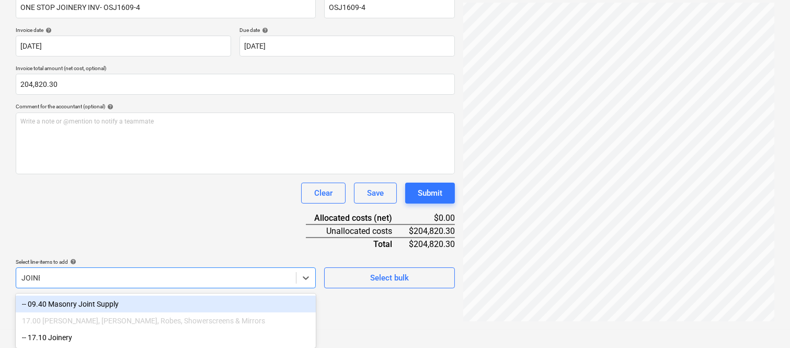
scroll to position [157, 0]
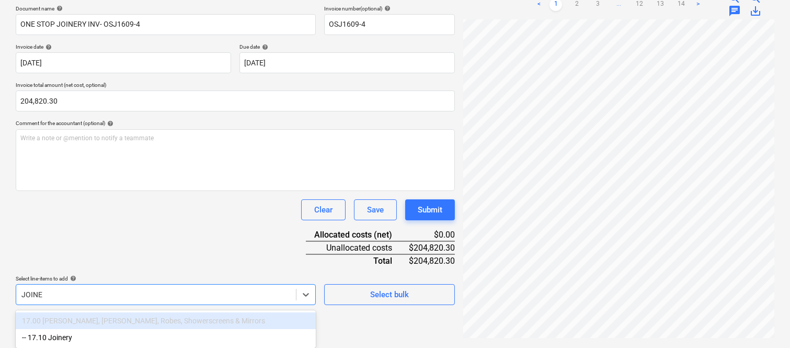
type input "JOINER"
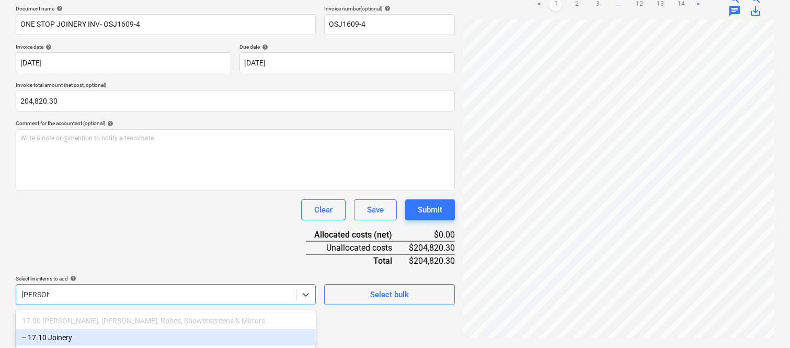
click at [99, 335] on div "-- 17.10 Joinery" at bounding box center [166, 337] width 300 height 17
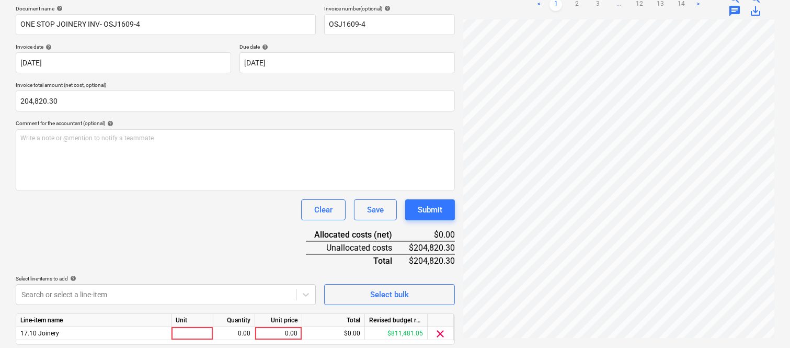
click at [126, 242] on div "Document name help ONE STOP JOINERY INV- OSJ1609-4 Invoice number (optional) he…" at bounding box center [235, 189] width 439 height 369
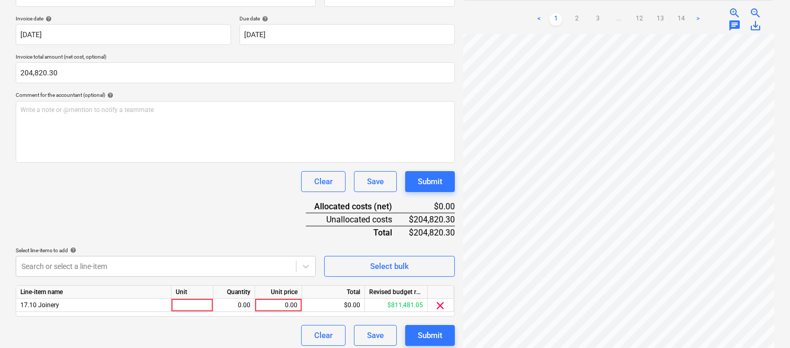
scroll to position [192, 0]
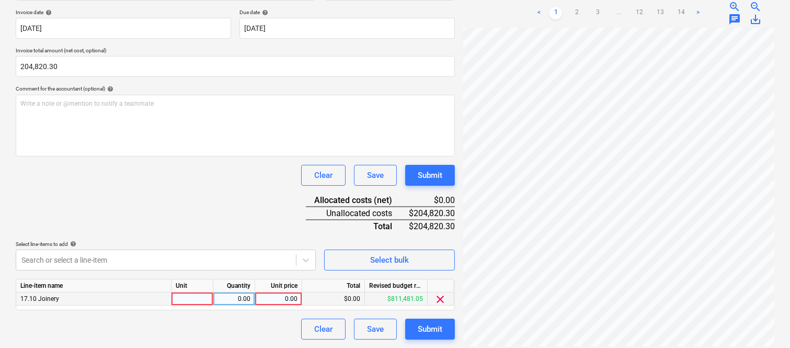
click at [196, 297] on div at bounding box center [193, 298] width 42 height 13
type input "INVOICE"
click at [244, 297] on div "0.00" at bounding box center [234, 298] width 33 height 13
type input "1"
click at [273, 297] on div "0.00" at bounding box center [278, 298] width 38 height 13
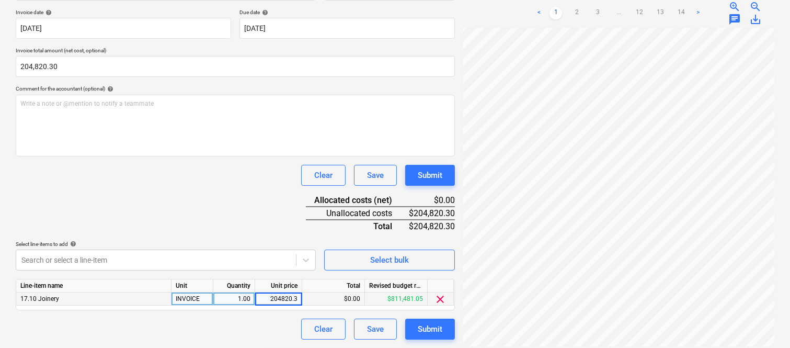
type input "204820.30"
click at [280, 324] on div "Clear Save Submit" at bounding box center [235, 329] width 439 height 21
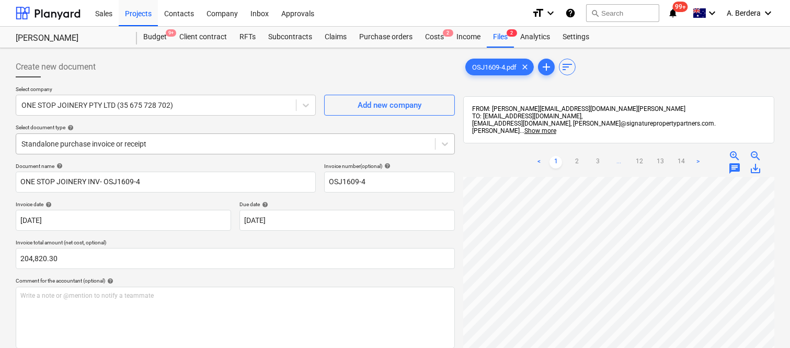
click at [226, 135] on div "Standalone purchase invoice or receipt" at bounding box center [235, 143] width 439 height 21
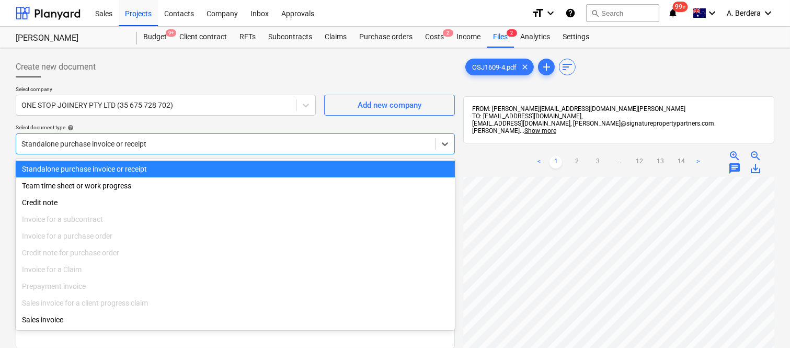
click at [239, 164] on div "Standalone purchase invoice or receipt" at bounding box center [235, 169] width 439 height 17
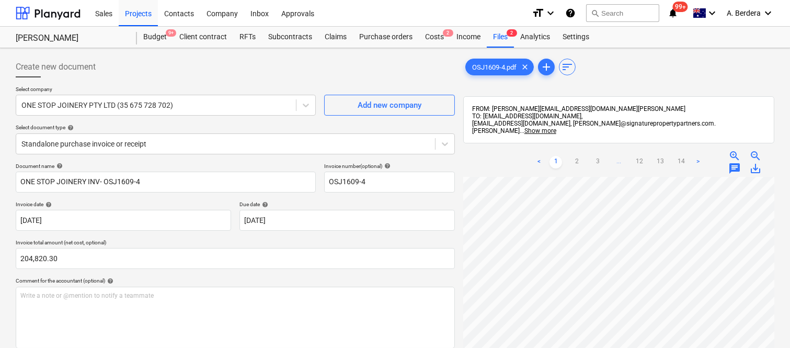
scroll to position [165, 0]
click at [649, 347] on html "Sales Projects Contacts Company Inbox Approvals format_size keyboard_arrow_down…" at bounding box center [395, 174] width 790 height 348
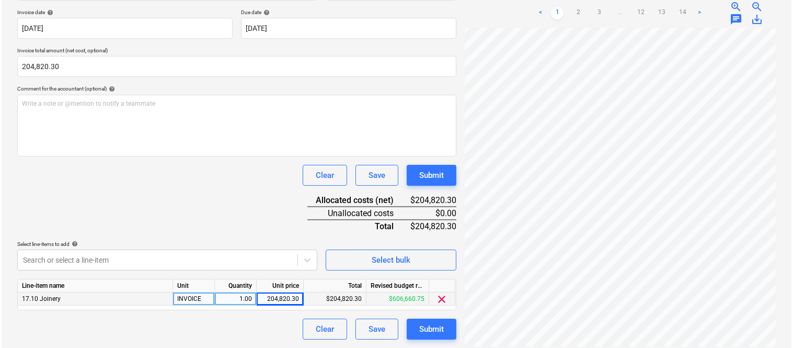
scroll to position [100, 161]
click at [576, 7] on link "2" at bounding box center [577, 13] width 13 height 13
click at [555, 7] on link "1" at bounding box center [556, 13] width 13 height 13
click at [436, 333] on div "Submit" at bounding box center [430, 329] width 25 height 14
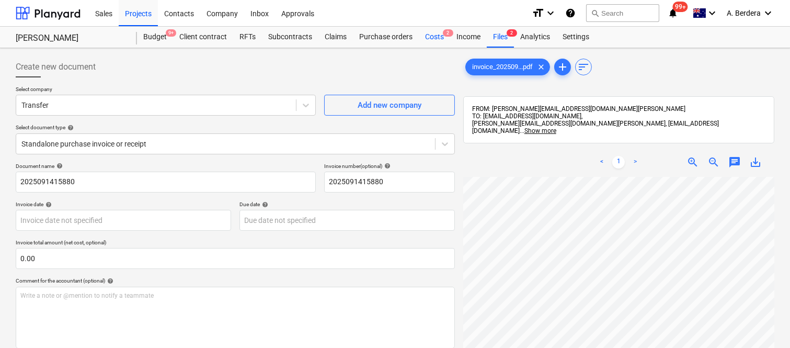
scroll to position [1, 82]
click at [429, 36] on div "Costs 2" at bounding box center [434, 37] width 31 height 21
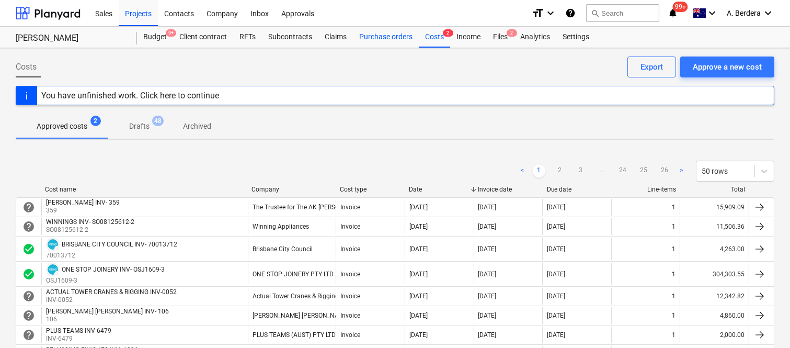
click at [369, 38] on div "Purchase orders" at bounding box center [386, 37] width 66 height 21
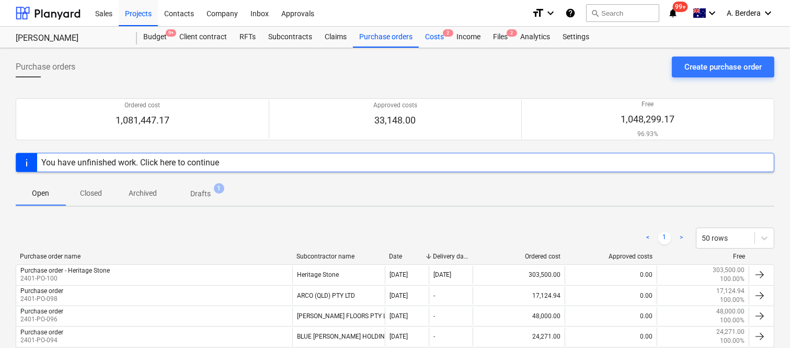
click at [436, 36] on div "Costs 2" at bounding box center [434, 37] width 31 height 21
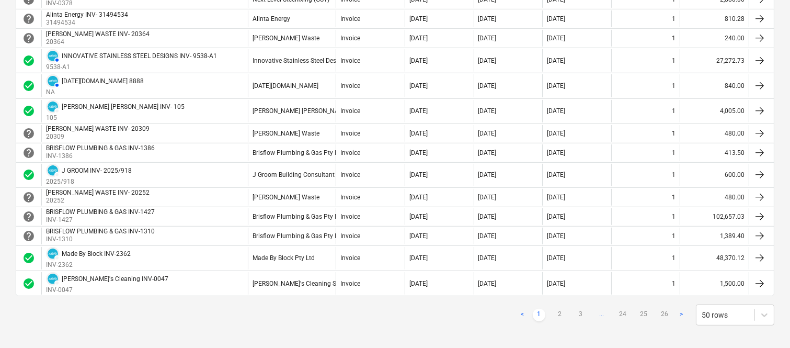
scroll to position [953, 0]
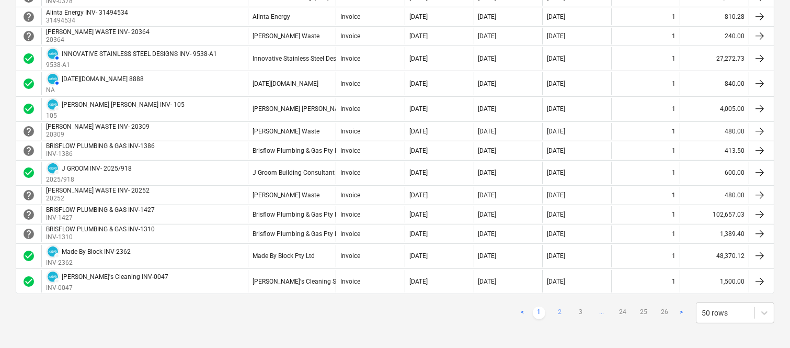
click at [557, 314] on link "2" at bounding box center [560, 313] width 13 height 13
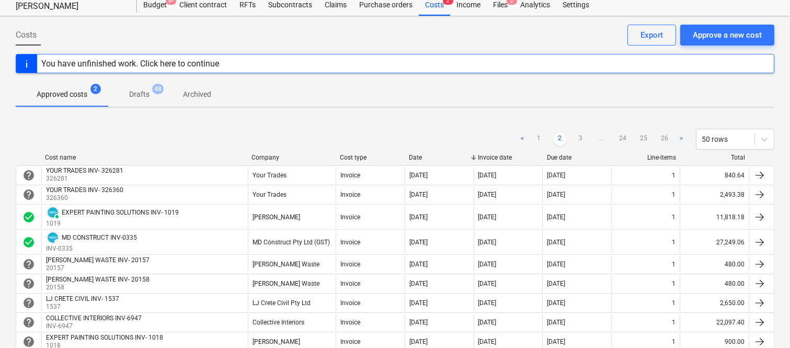
scroll to position [8, 0]
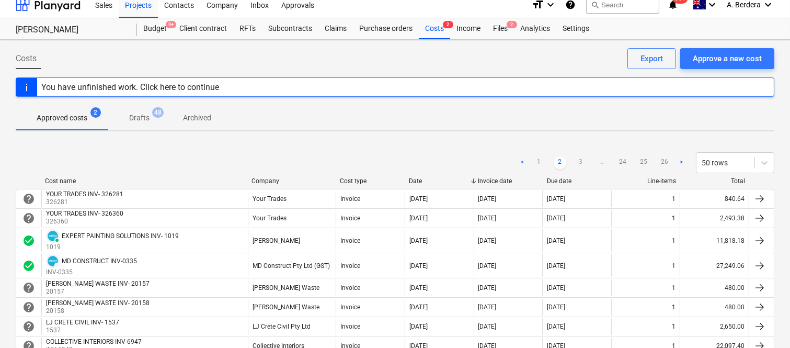
click at [578, 160] on link "3" at bounding box center [581, 162] width 13 height 13
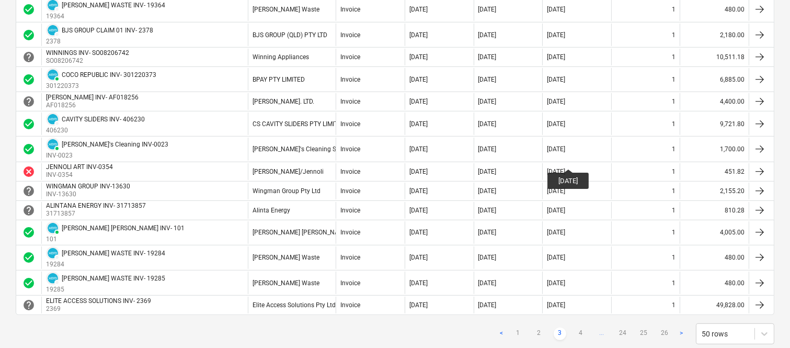
scroll to position [1101, 0]
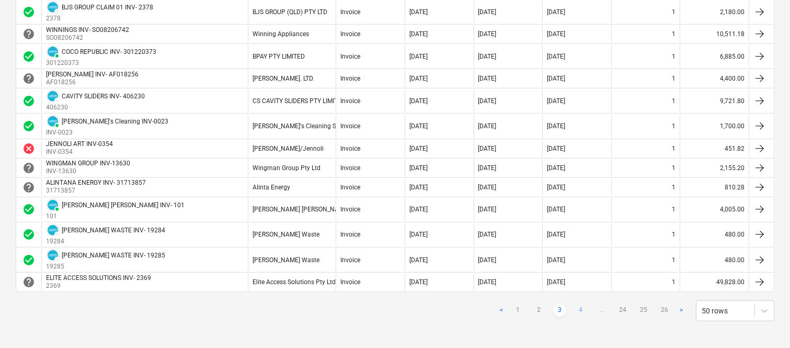
click at [579, 312] on link "4" at bounding box center [581, 310] width 13 height 13
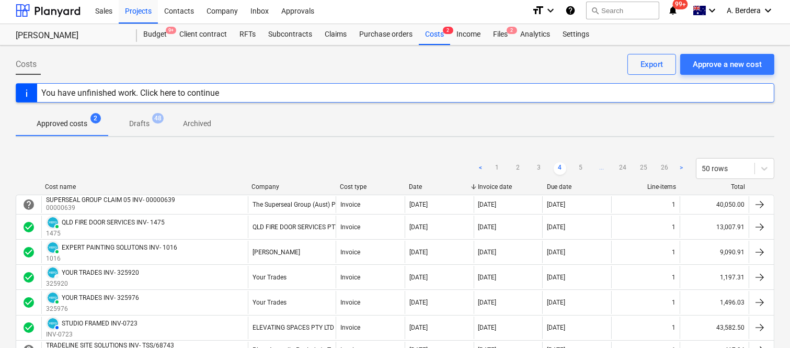
scroll to position [0, 0]
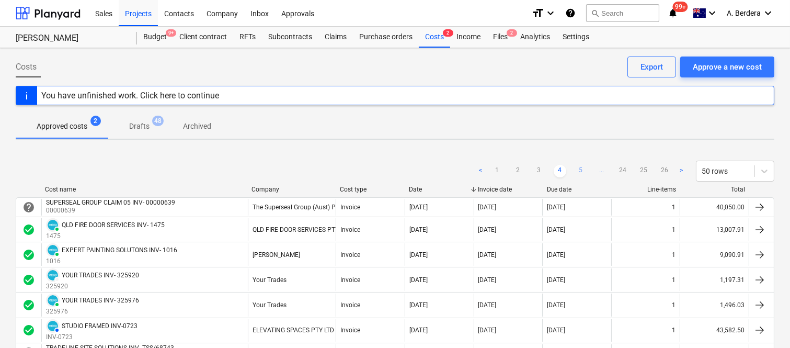
click at [579, 168] on link "5" at bounding box center [581, 171] width 13 height 13
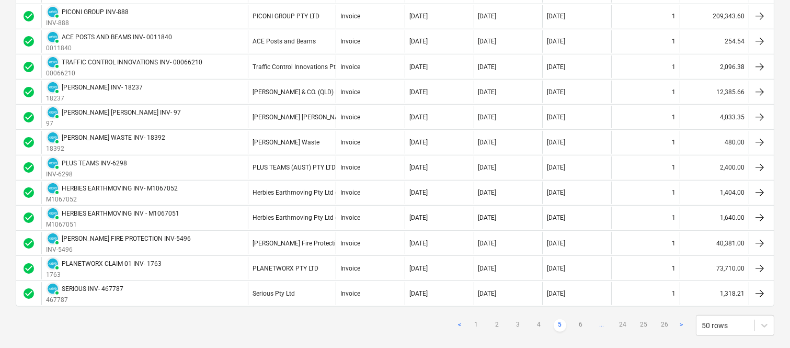
scroll to position [1158, 0]
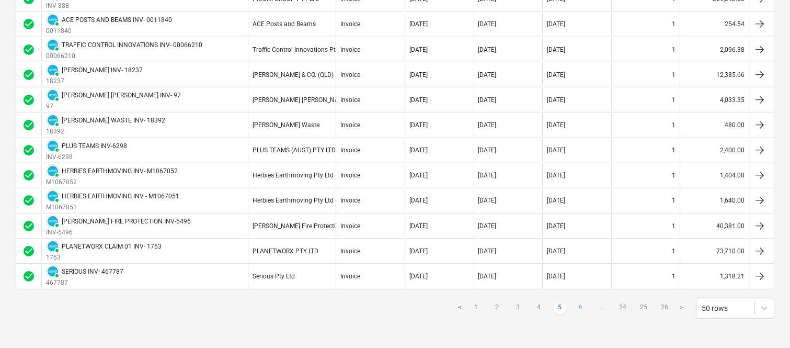
click at [583, 305] on link "6" at bounding box center [581, 308] width 13 height 13
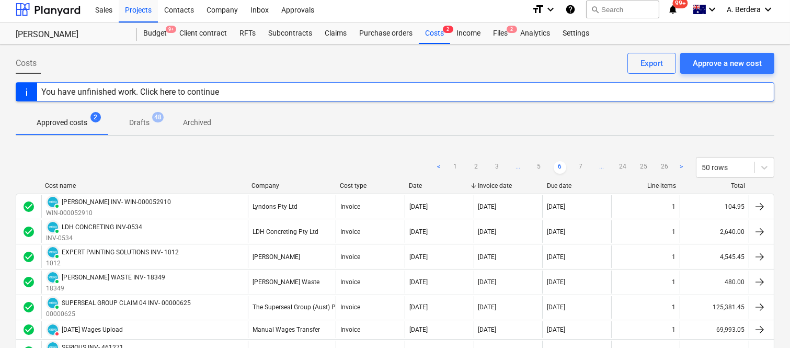
scroll to position [2, 0]
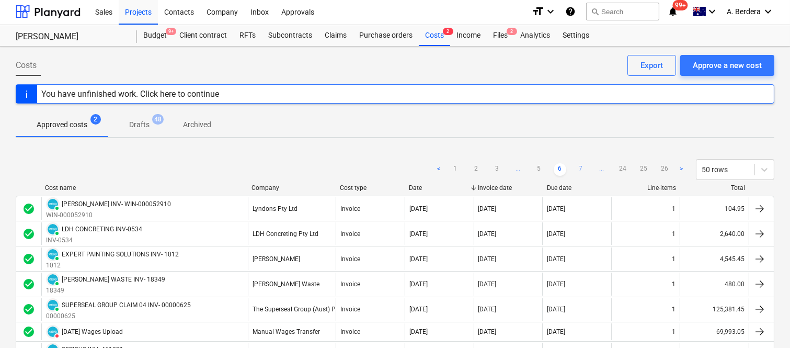
click at [583, 168] on link "7" at bounding box center [581, 169] width 13 height 13
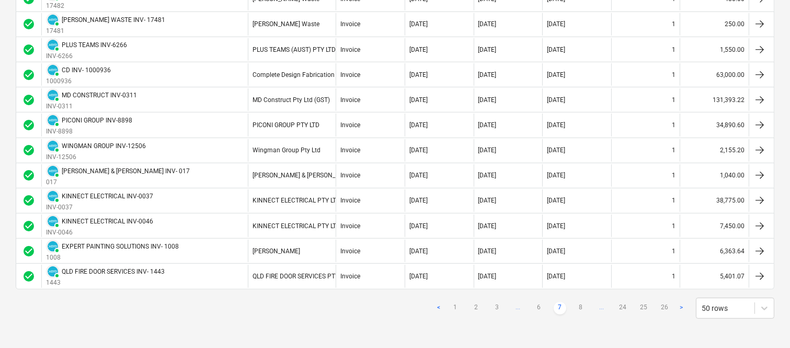
scroll to position [1158, 0]
click at [581, 306] on link "8" at bounding box center [581, 308] width 13 height 13
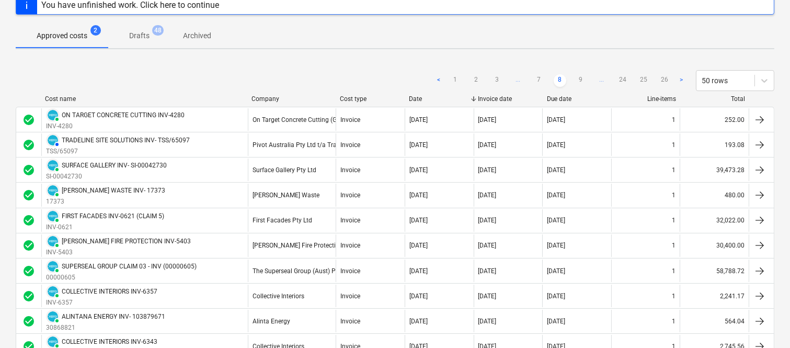
scroll to position [89, 0]
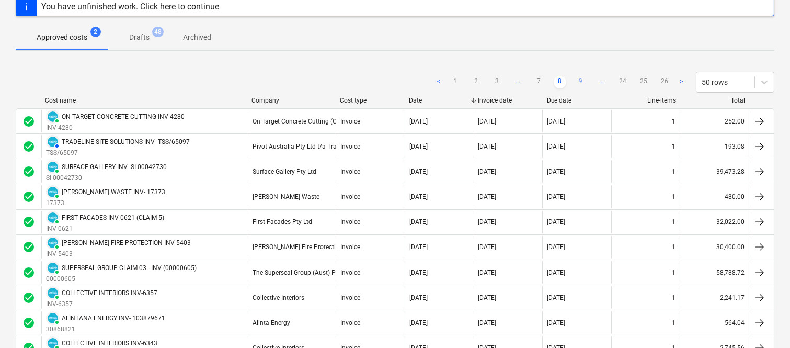
click at [586, 79] on link "9" at bounding box center [581, 82] width 13 height 13
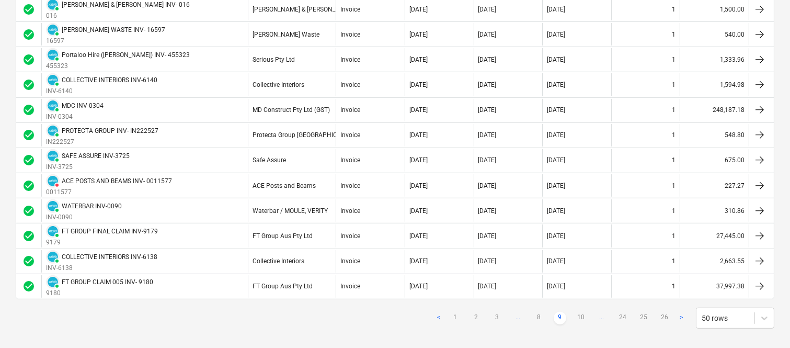
scroll to position [1170, 0]
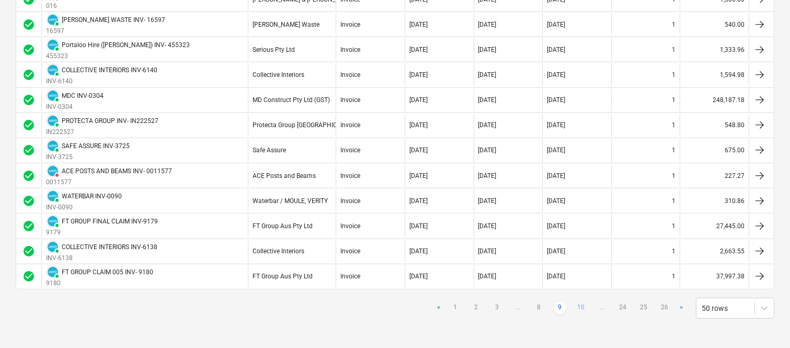
click at [580, 305] on link "10" at bounding box center [581, 308] width 13 height 13
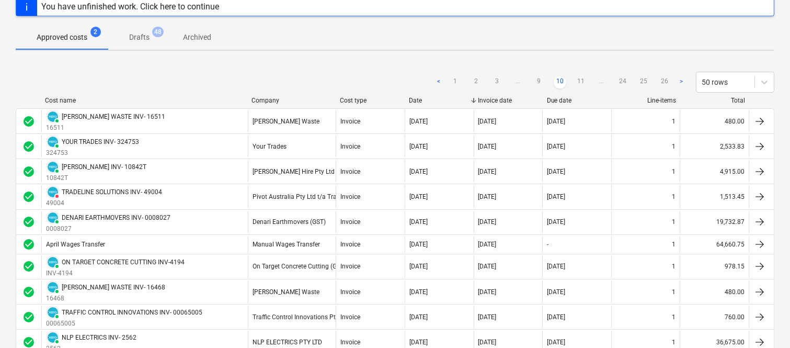
scroll to position [65, 0]
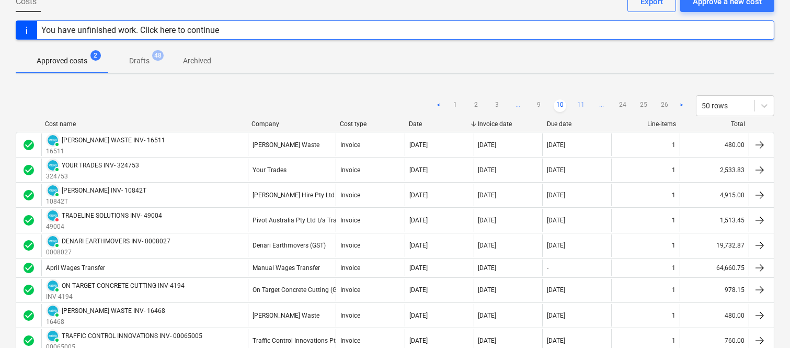
click at [579, 102] on link "11" at bounding box center [581, 105] width 13 height 13
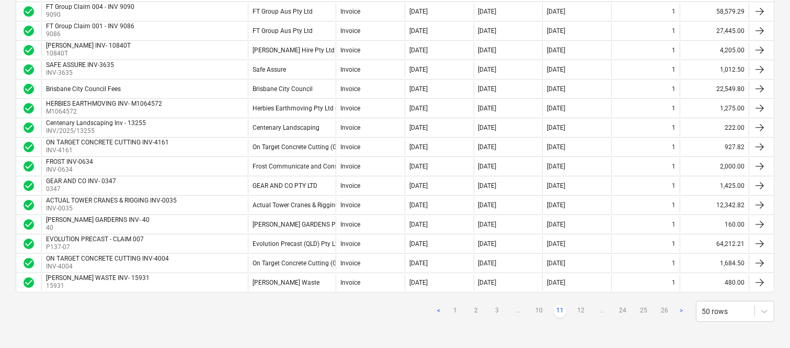
scroll to position [908, 0]
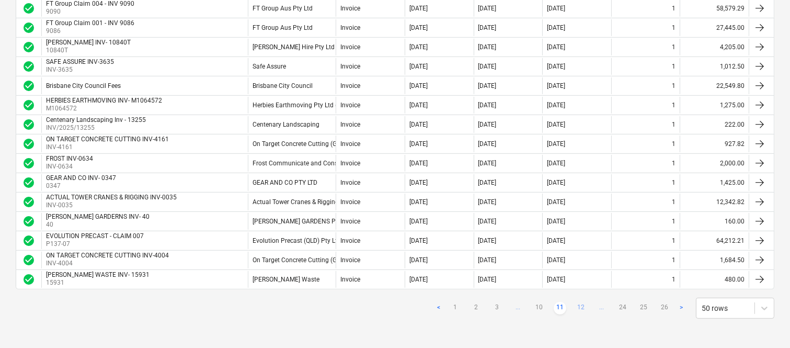
click at [583, 305] on link "12" at bounding box center [581, 308] width 13 height 13
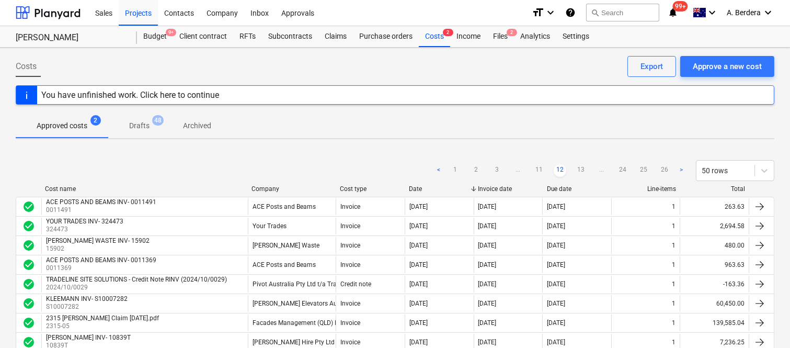
scroll to position [0, 0]
click at [579, 172] on link "13" at bounding box center [581, 171] width 13 height 13
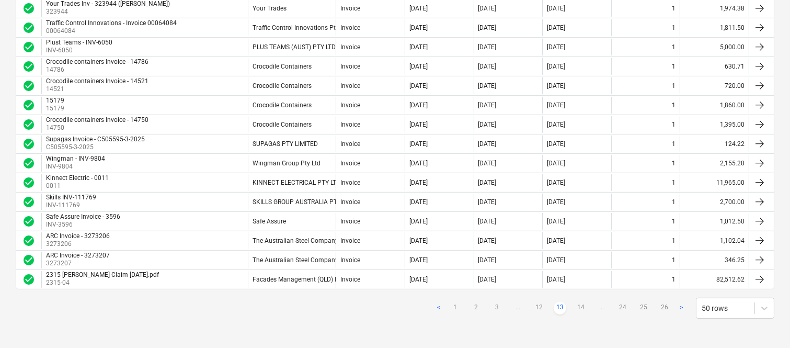
scroll to position [879, 0]
click at [579, 305] on link "14" at bounding box center [581, 308] width 13 height 13
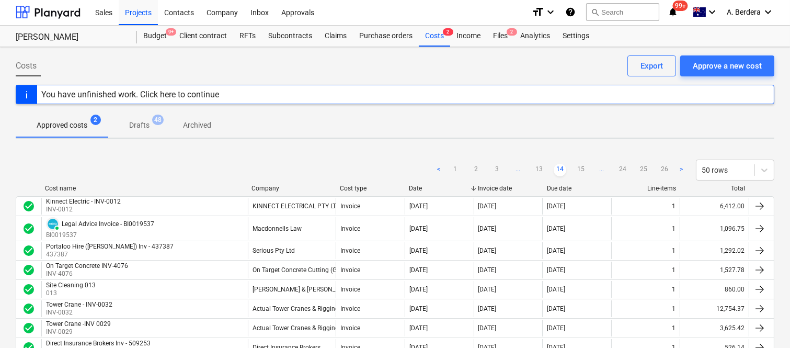
scroll to position [0, 0]
click at [582, 166] on link "15" at bounding box center [581, 171] width 13 height 13
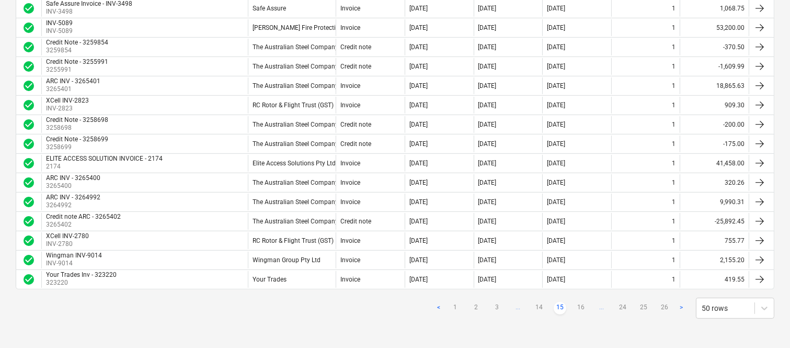
scroll to position [879, 0]
click at [581, 309] on link "16" at bounding box center [581, 308] width 13 height 13
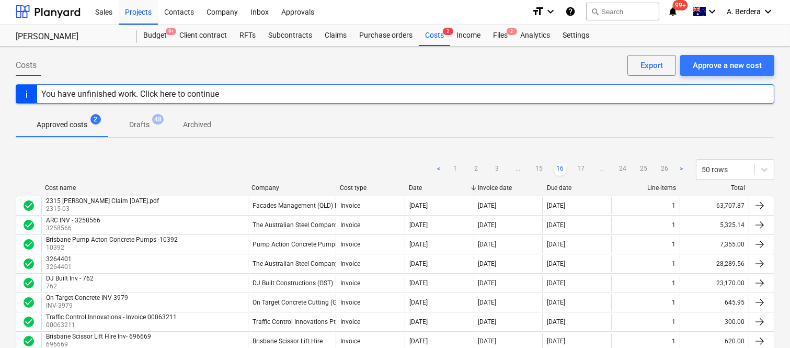
scroll to position [0, 0]
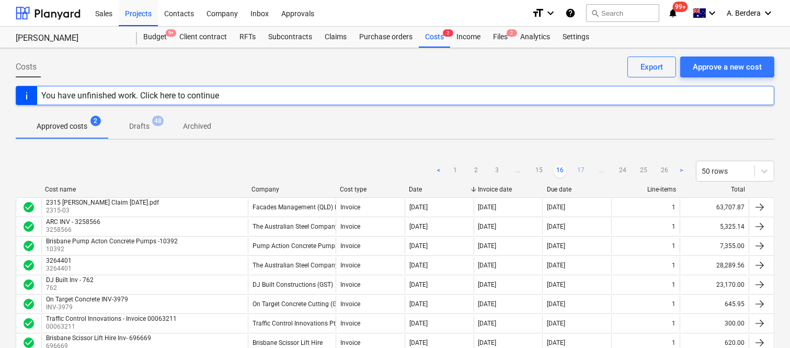
click at [579, 169] on link "17" at bounding box center [581, 171] width 13 height 13
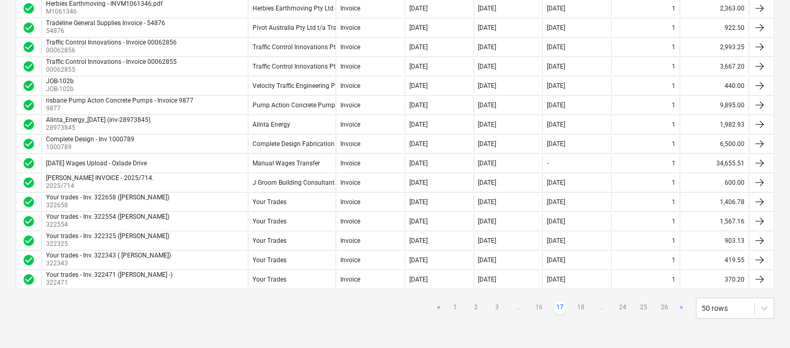
scroll to position [879, 0]
click at [579, 308] on link "18" at bounding box center [581, 308] width 13 height 13
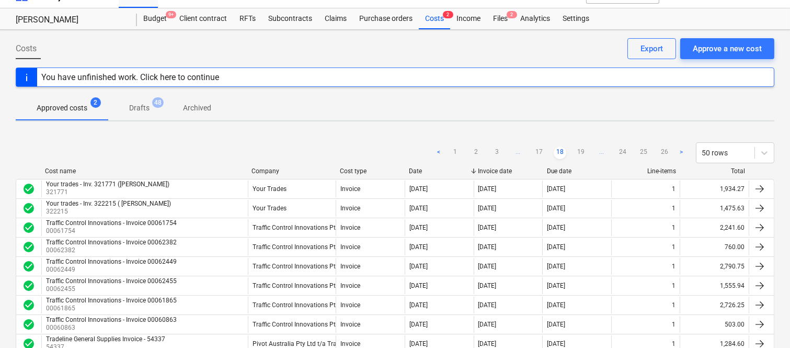
scroll to position [0, 0]
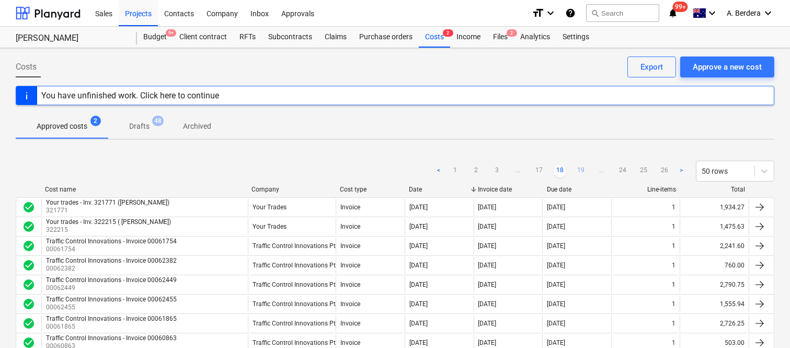
click at [584, 173] on link "19" at bounding box center [581, 171] width 13 height 13
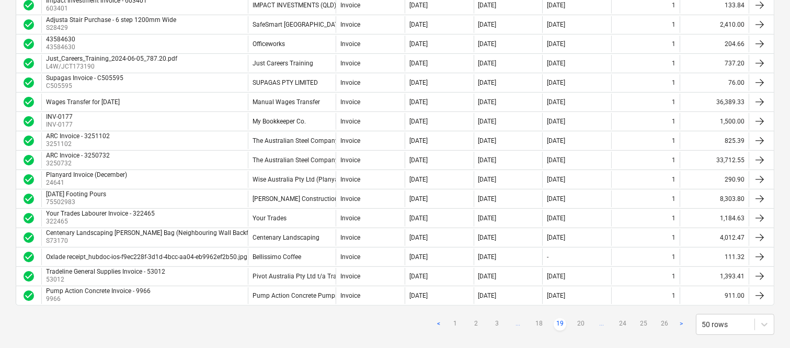
scroll to position [879, 0]
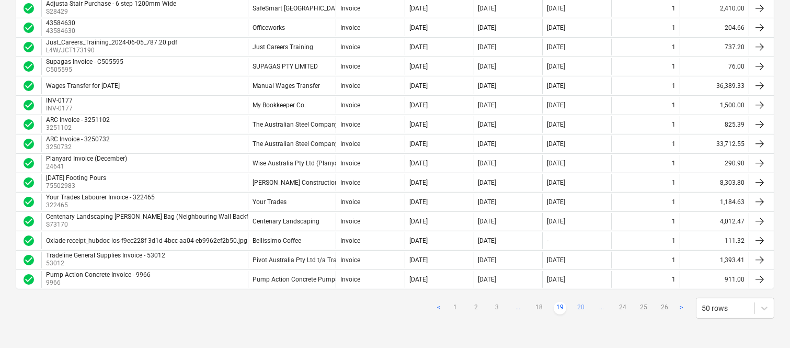
click at [584, 309] on link "20" at bounding box center [581, 308] width 13 height 13
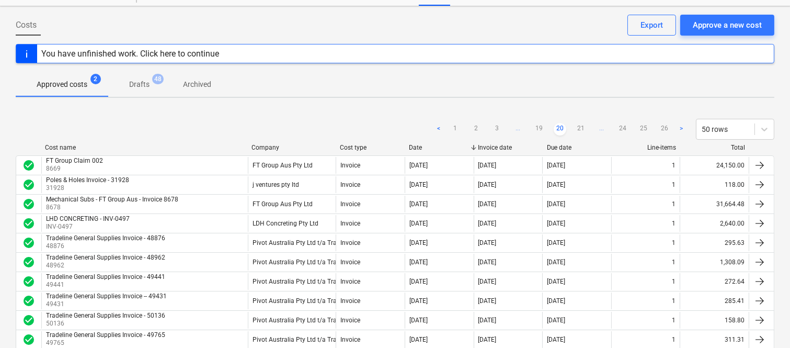
scroll to position [18, 0]
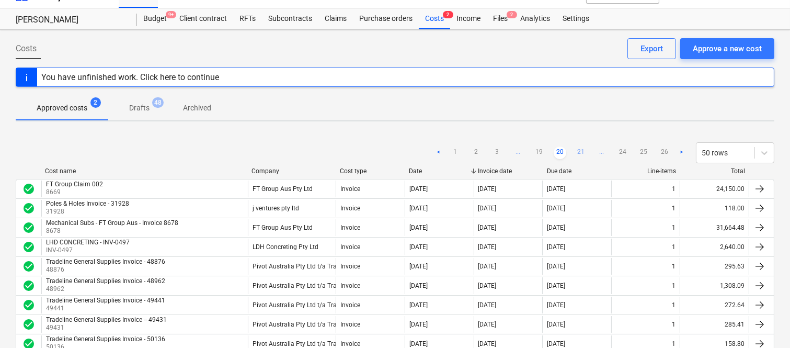
click at [579, 148] on link "21" at bounding box center [581, 152] width 13 height 13
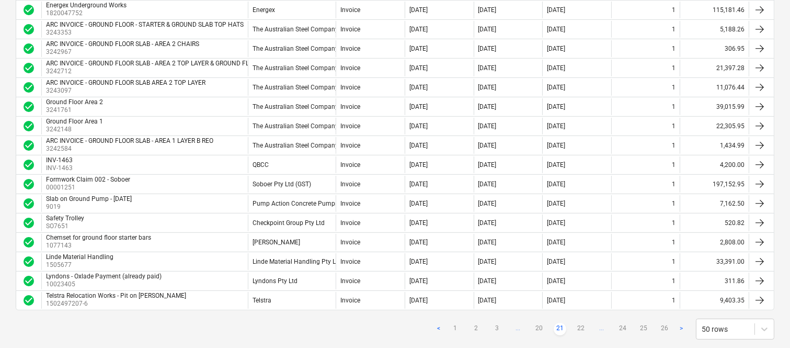
scroll to position [879, 0]
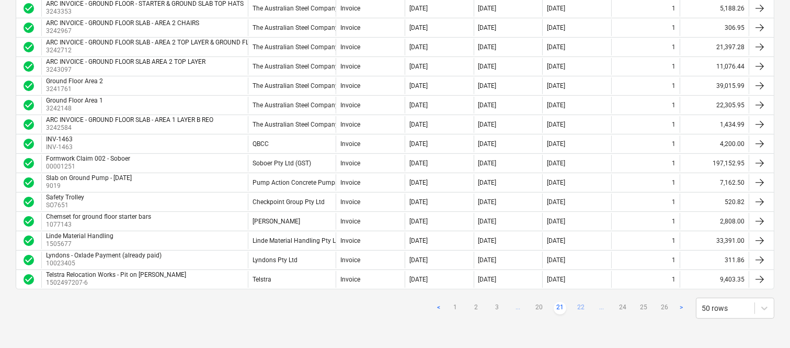
click at [577, 305] on link "22" at bounding box center [581, 308] width 13 height 13
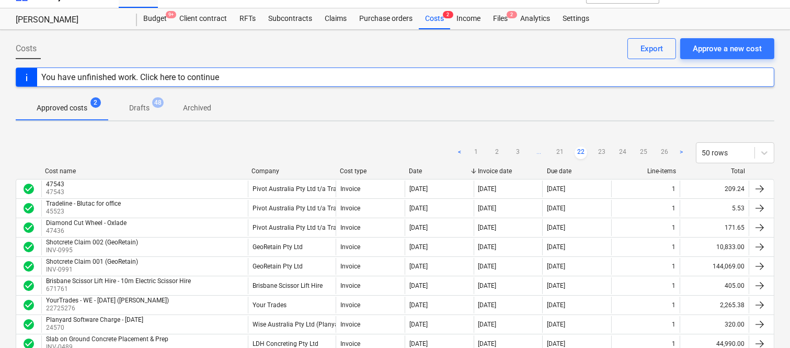
scroll to position [0, 0]
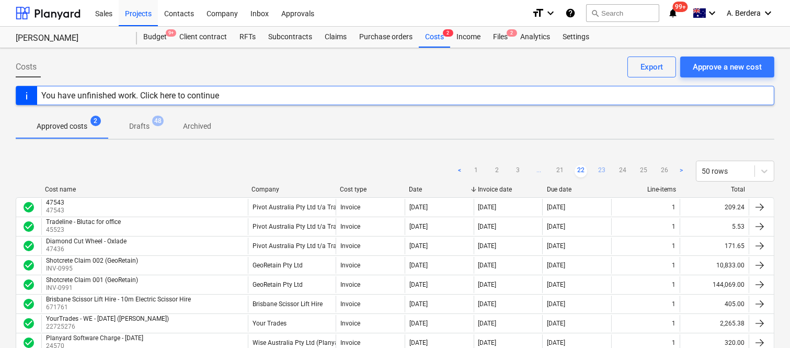
click at [604, 166] on link "23" at bounding box center [602, 171] width 13 height 13
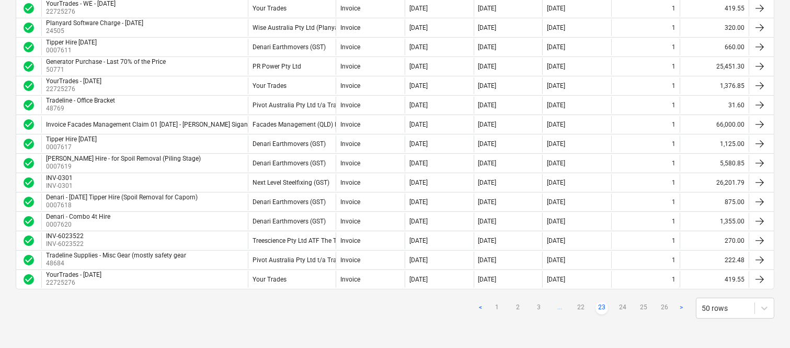
scroll to position [879, 0]
click at [620, 309] on link "24" at bounding box center [623, 308] width 13 height 13
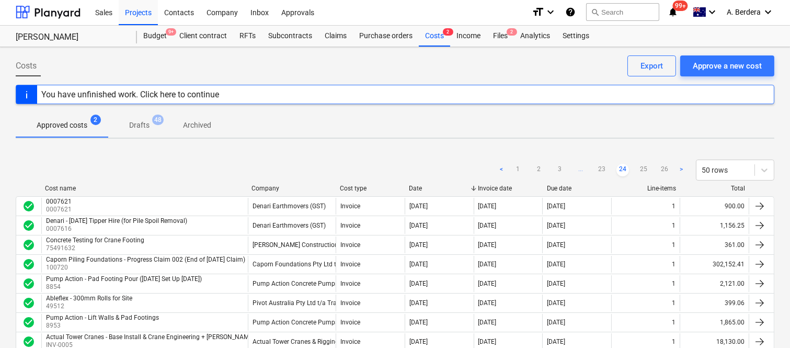
scroll to position [0, 0]
click at [644, 173] on link "25" at bounding box center [644, 171] width 13 height 13
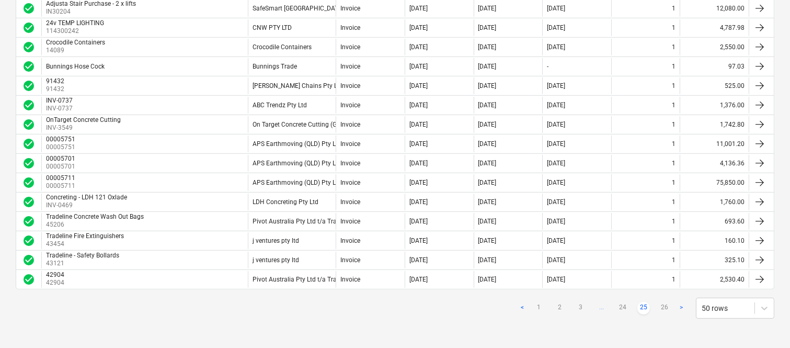
scroll to position [879, 0]
click at [667, 309] on link "26" at bounding box center [665, 308] width 13 height 13
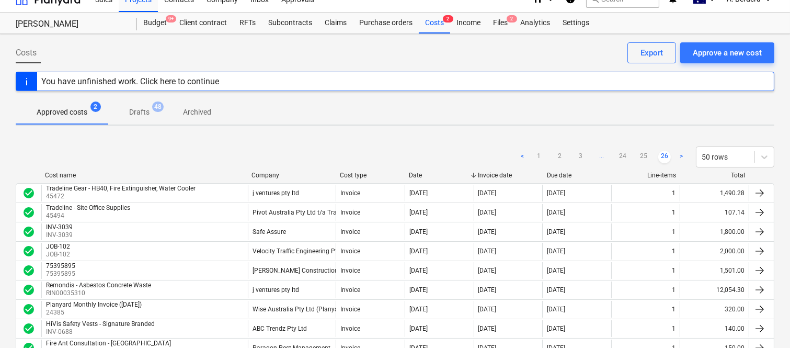
scroll to position [0, 0]
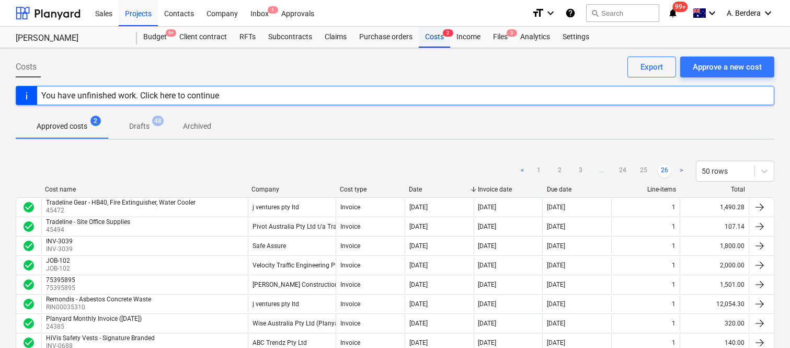
click at [435, 38] on div "Costs 2" at bounding box center [434, 37] width 31 height 21
click at [534, 170] on link "1" at bounding box center [539, 171] width 13 height 13
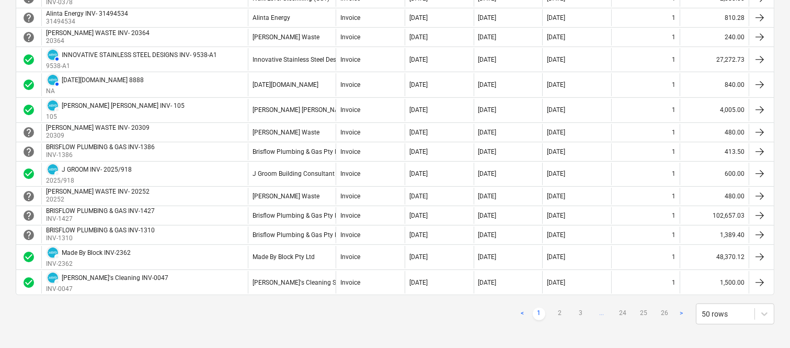
scroll to position [953, 0]
click at [562, 312] on link "2" at bounding box center [560, 313] width 13 height 13
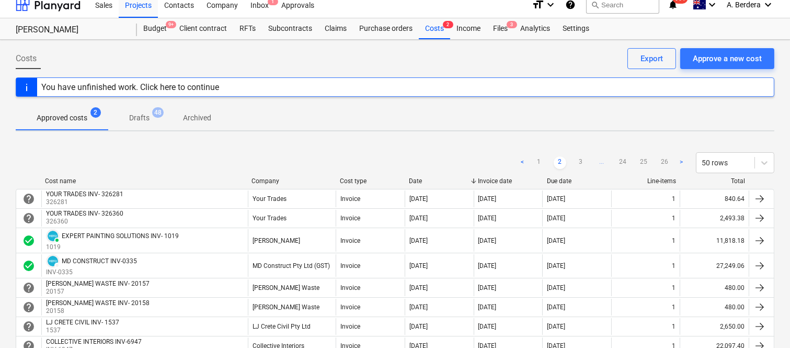
scroll to position [0, 0]
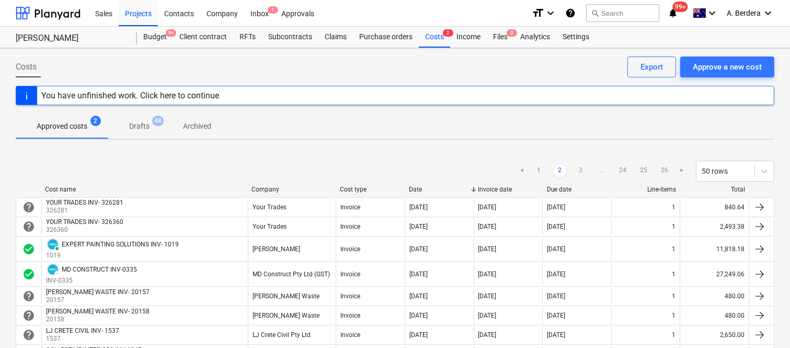
click at [581, 169] on link "3" at bounding box center [581, 171] width 13 height 13
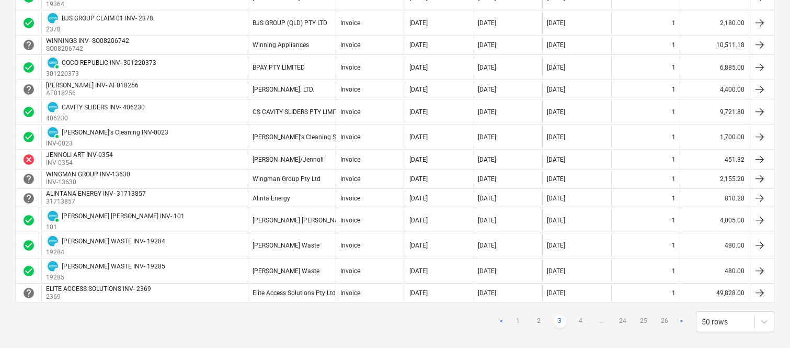
scroll to position [1092, 0]
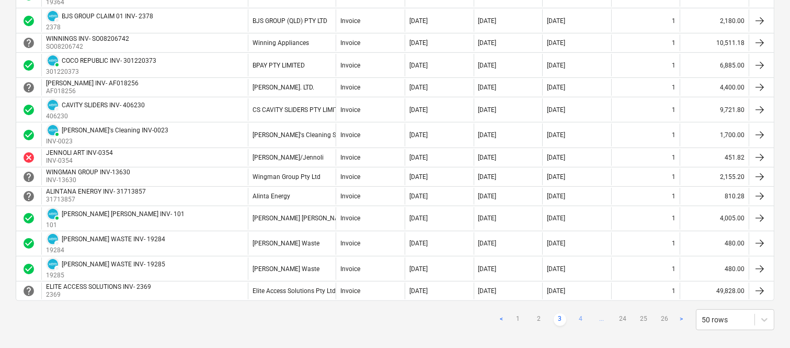
click at [581, 320] on link "4" at bounding box center [581, 319] width 13 height 13
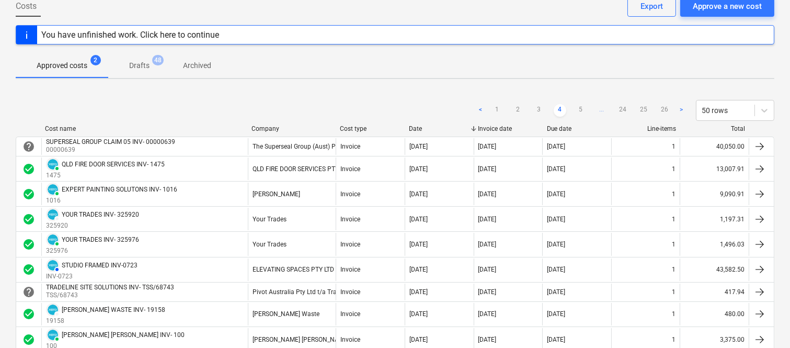
scroll to position [38, 0]
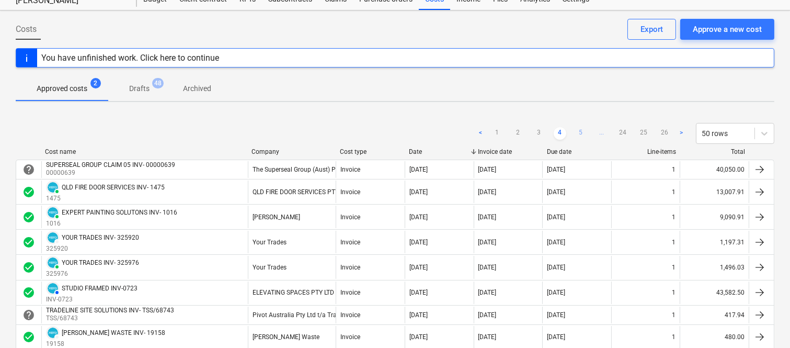
click at [579, 131] on link "5" at bounding box center [581, 133] width 13 height 13
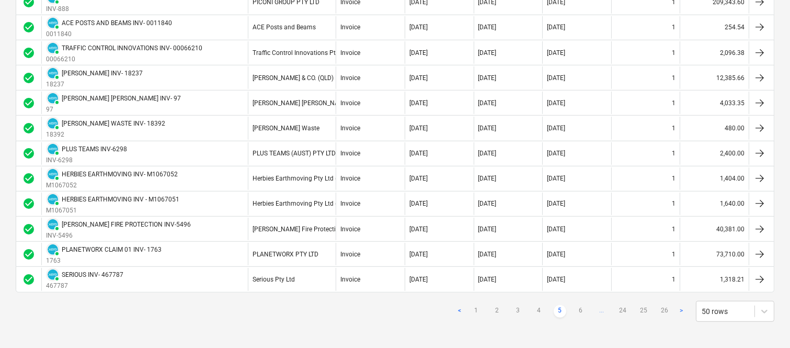
scroll to position [1158, 0]
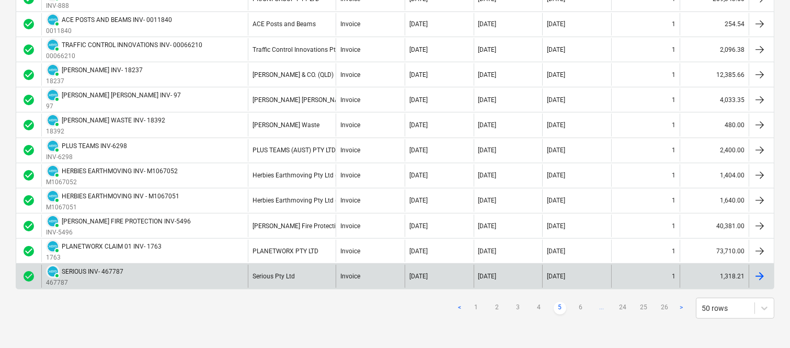
click at [289, 280] on div "Serious Pty Ltd" at bounding box center [274, 276] width 42 height 7
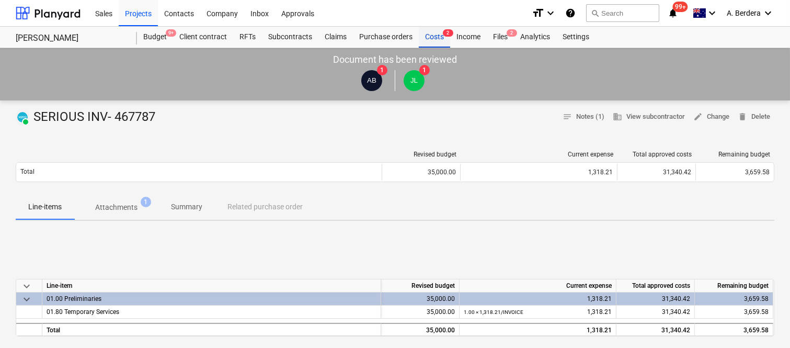
click at [435, 38] on div "Costs 2" at bounding box center [434, 37] width 31 height 21
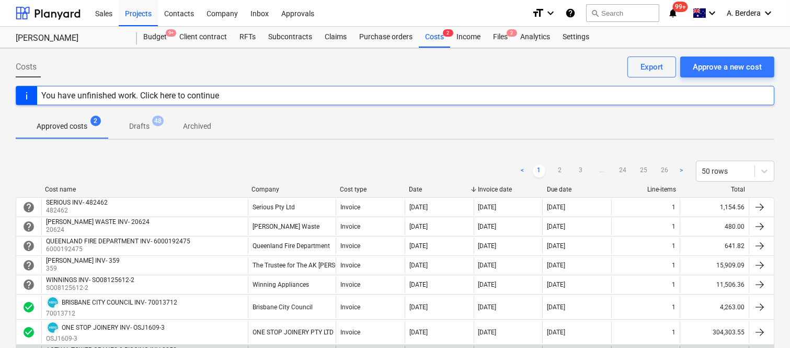
scroll to position [304, 0]
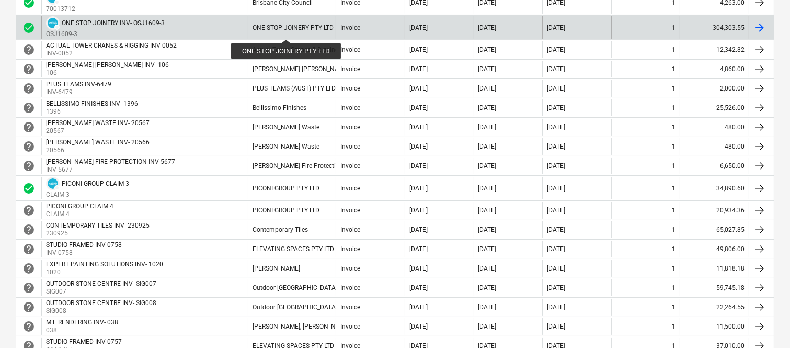
click at [286, 30] on div "ONE STOP JOINERY PTY LTD" at bounding box center [293, 27] width 81 height 7
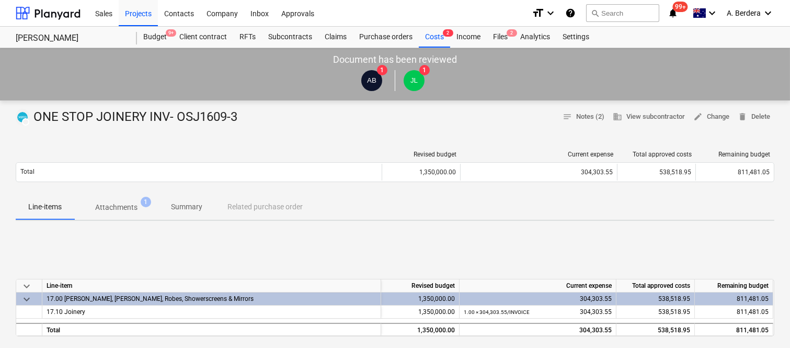
click at [120, 197] on button "Attachments 1" at bounding box center [116, 207] width 84 height 25
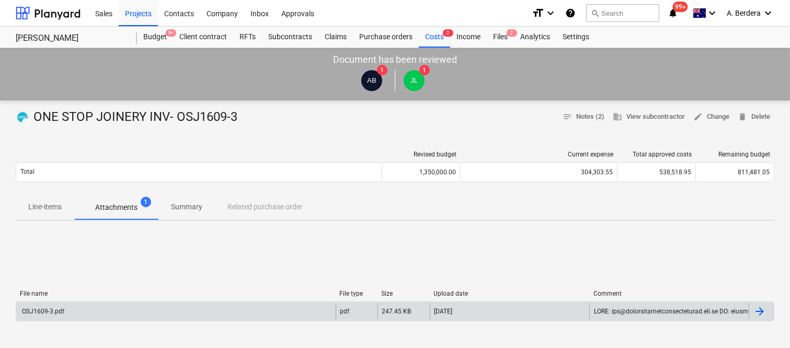
click at [165, 310] on div "OSJ1609-3.pdf" at bounding box center [176, 311] width 320 height 17
